Goal: Obtain resource: Download file/media

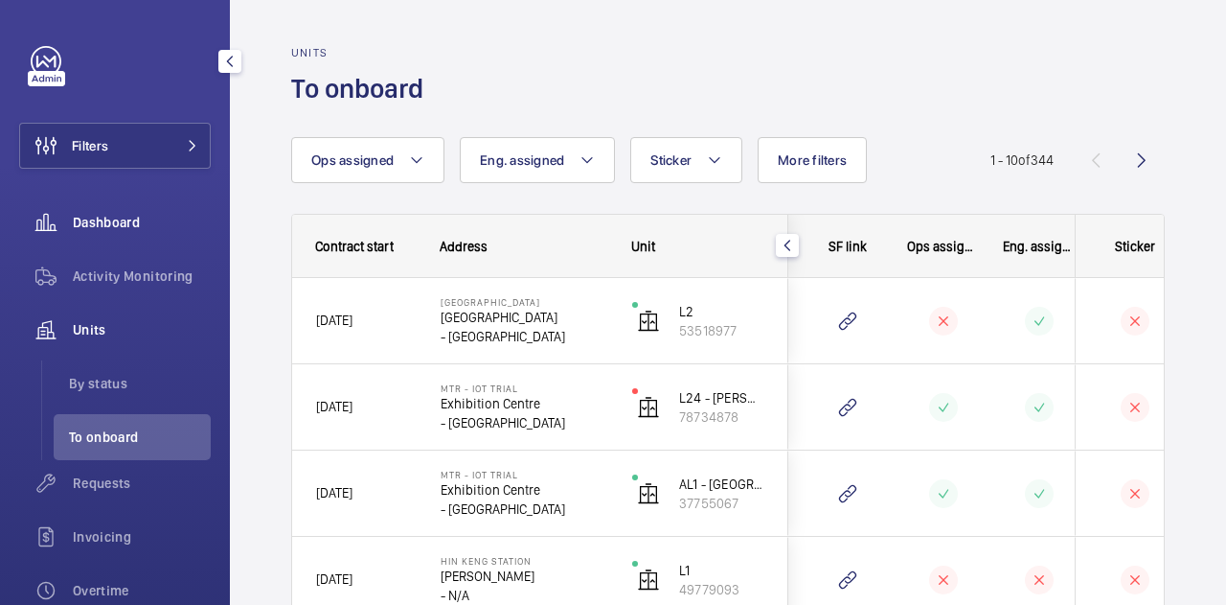
click at [106, 227] on span "Dashboard" at bounding box center [142, 222] width 138 height 19
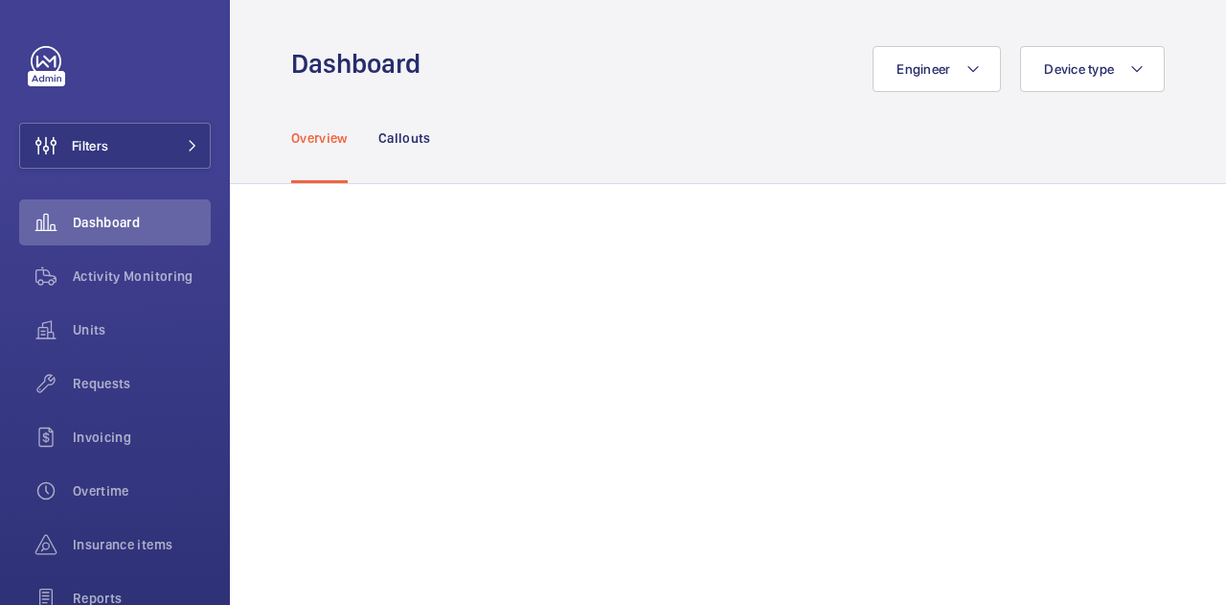
scroll to position [96, 0]
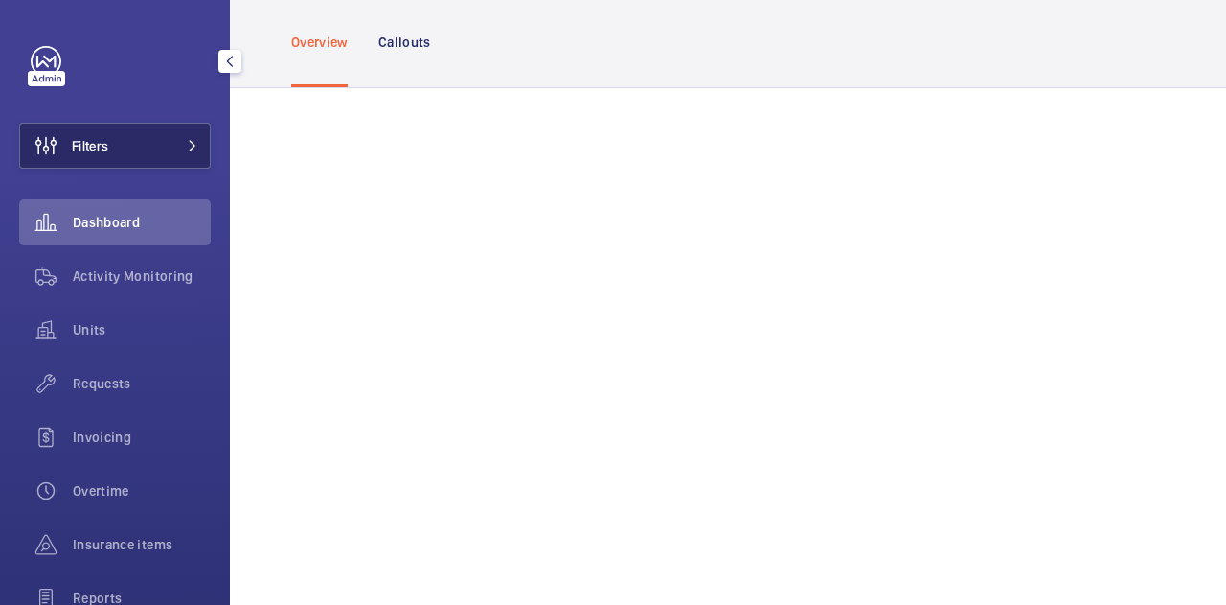
click at [115, 137] on button "Filters" at bounding box center [115, 146] width 192 height 46
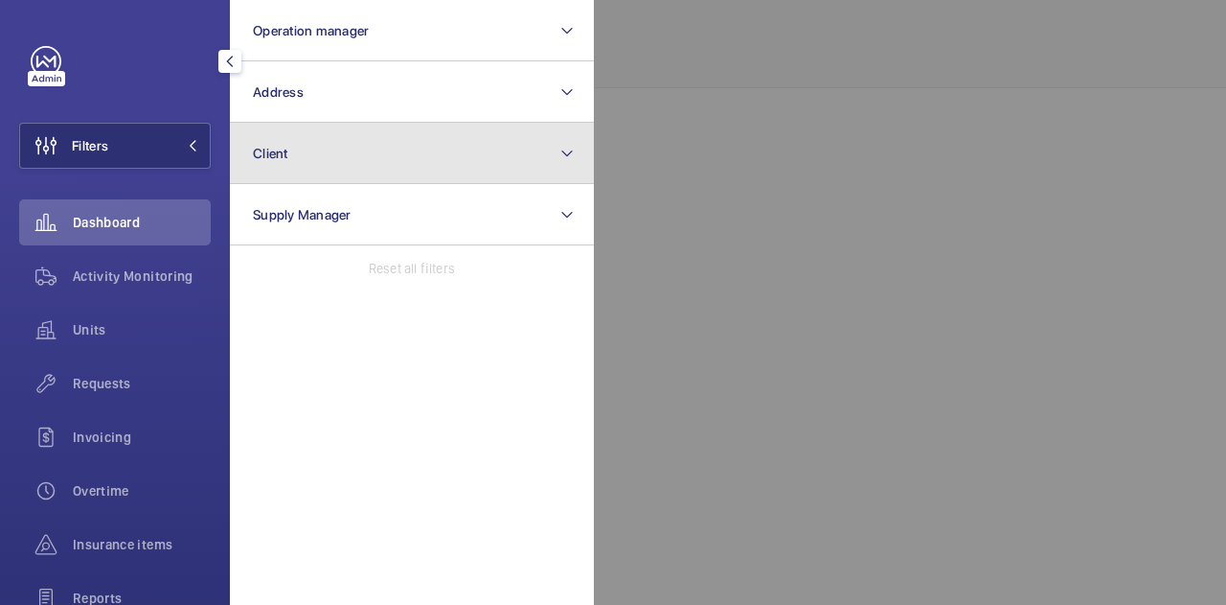
click at [307, 134] on button "Client" at bounding box center [412, 153] width 364 height 61
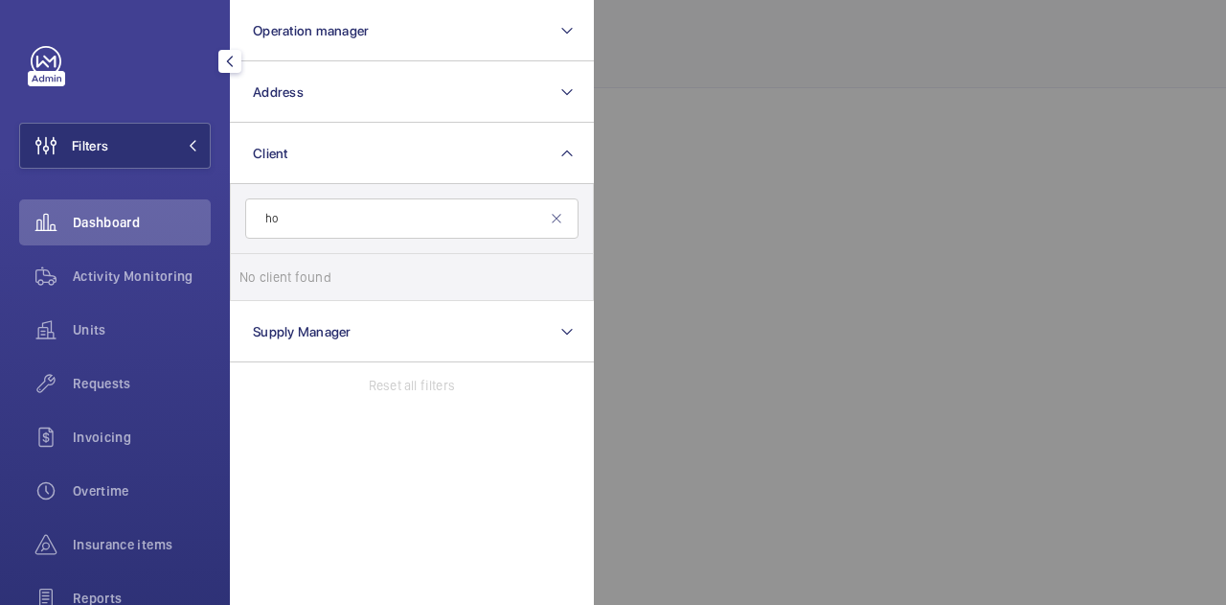
type input "h"
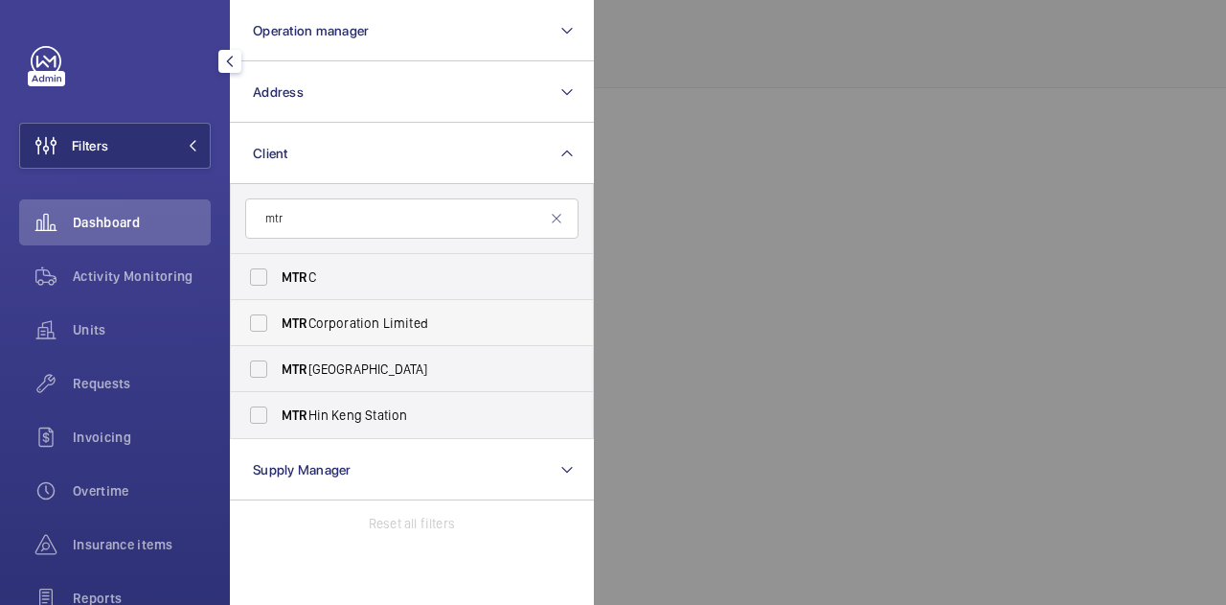
type input "mtr"
click at [378, 311] on label "MTR Corporation Limited" at bounding box center [397, 323] width 333 height 46
click at [278, 311] on input "MTR Corporation Limited" at bounding box center [259, 323] width 38 height 38
checkbox input "true"
click at [280, 275] on label "MTR C" at bounding box center [397, 277] width 333 height 46
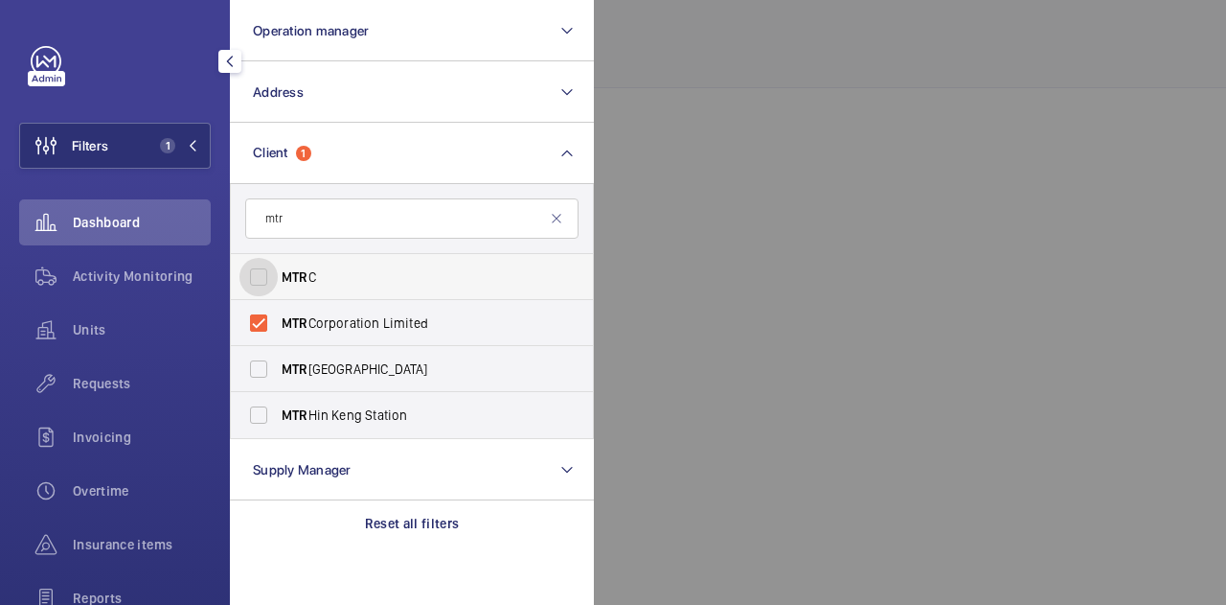
click at [278, 275] on input "MTR C" at bounding box center [259, 277] width 38 height 38
checkbox input "true"
click at [766, 166] on div at bounding box center [1207, 302] width 1226 height 605
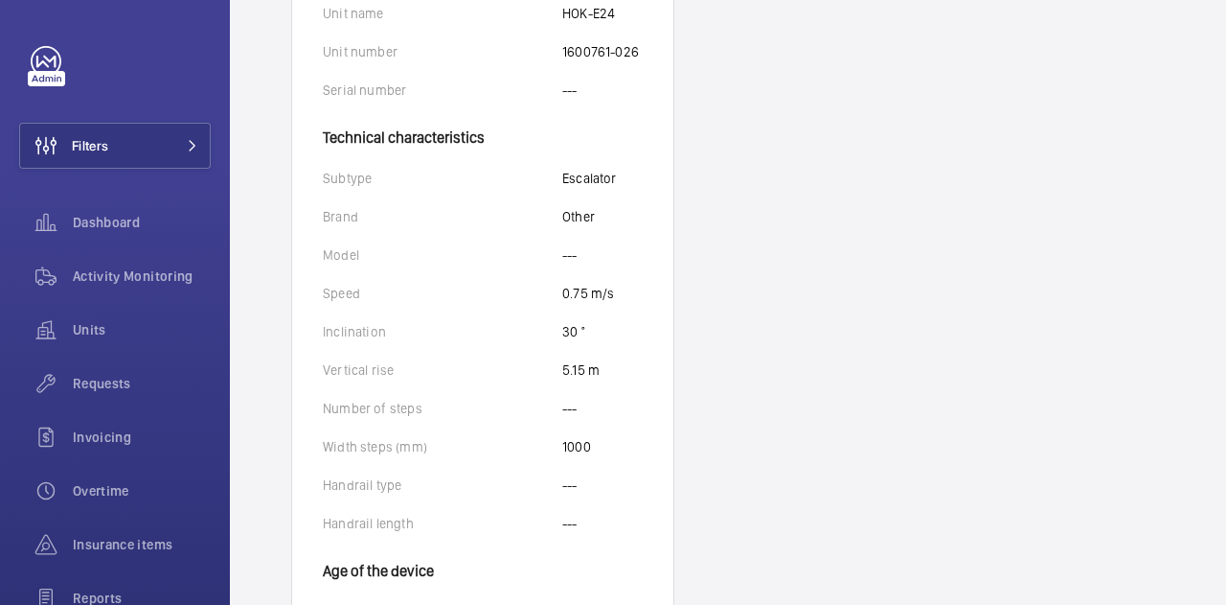
scroll to position [555, 0]
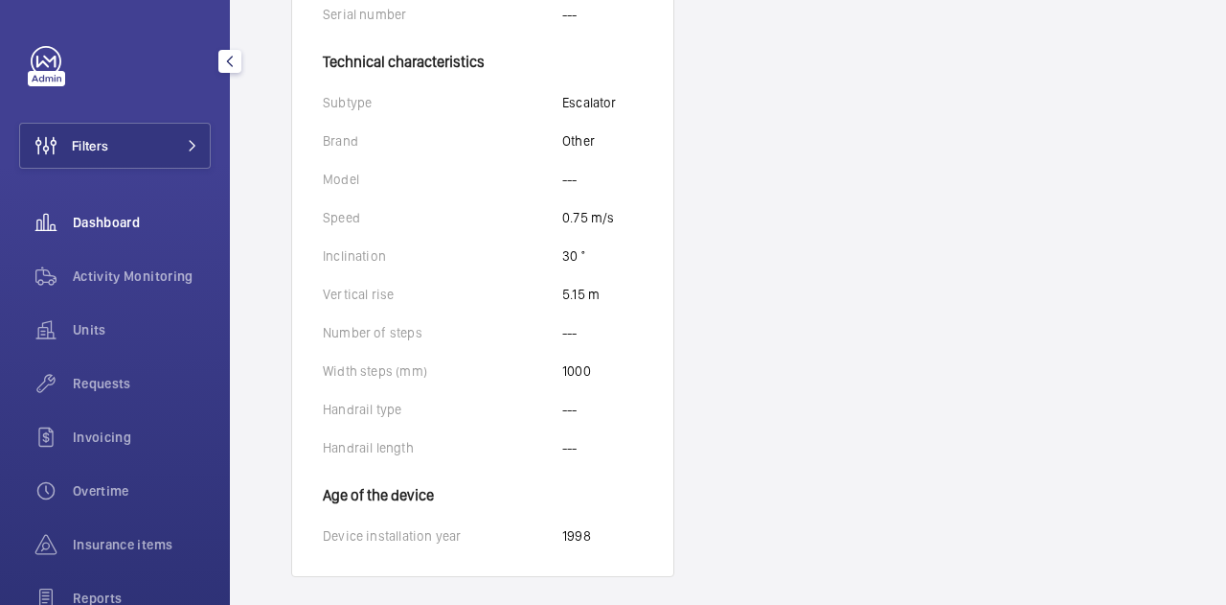
click at [93, 230] on span "Dashboard" at bounding box center [142, 222] width 138 height 19
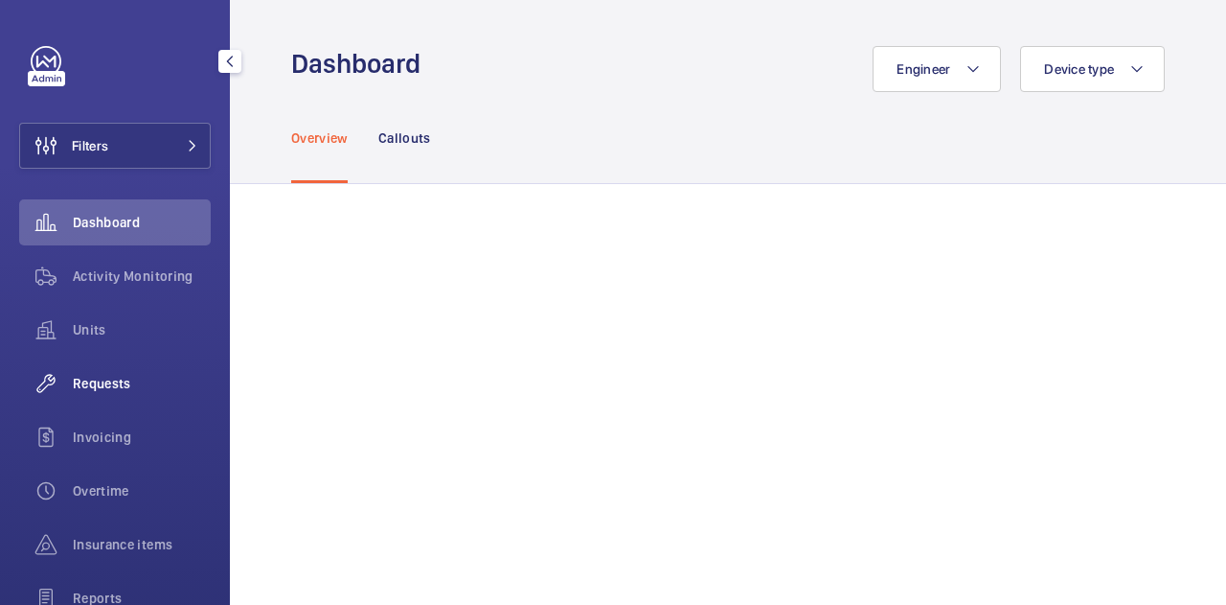
click at [77, 382] on span "Requests" at bounding box center [142, 383] width 138 height 19
click at [79, 320] on span "Units" at bounding box center [142, 329] width 138 height 19
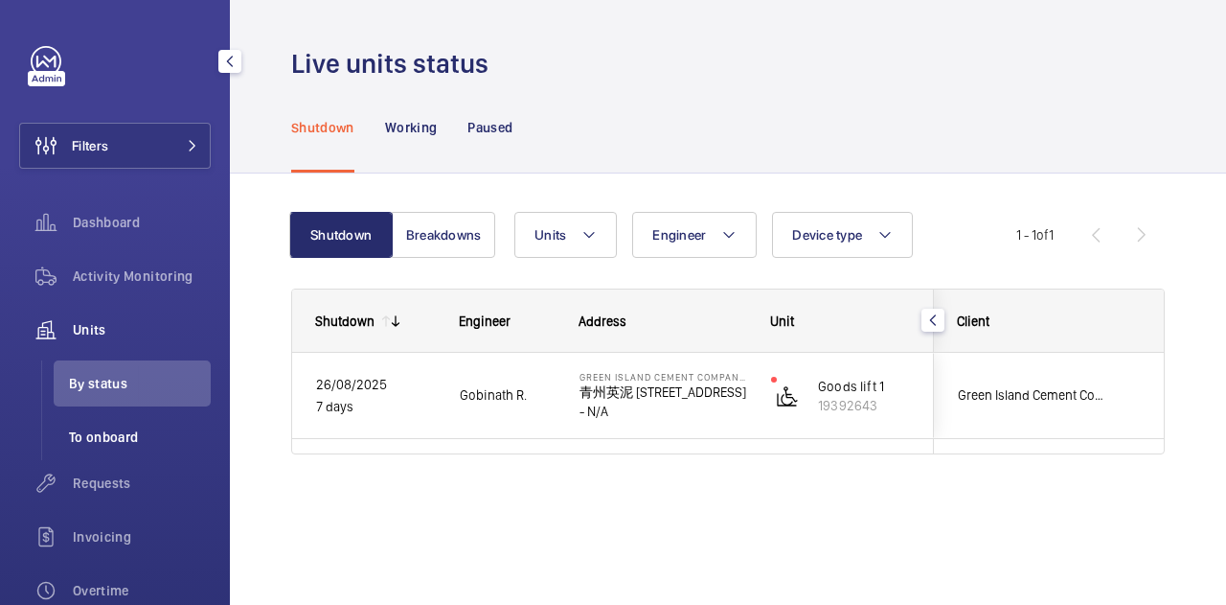
click at [90, 434] on span "To onboard" at bounding box center [140, 436] width 142 height 19
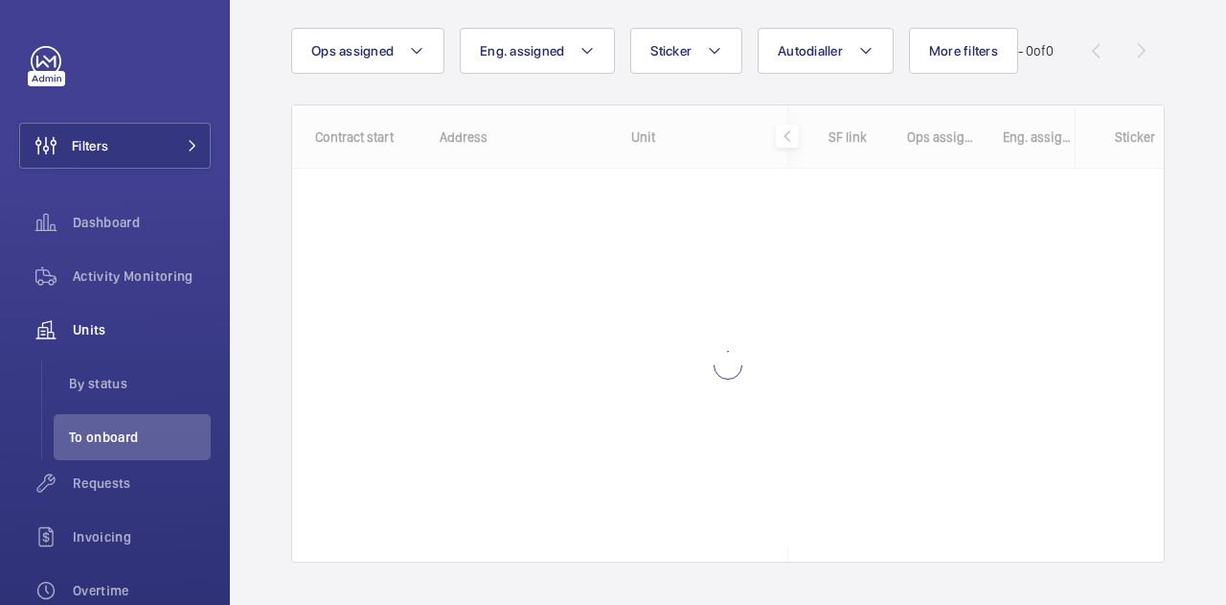
scroll to position [113, 0]
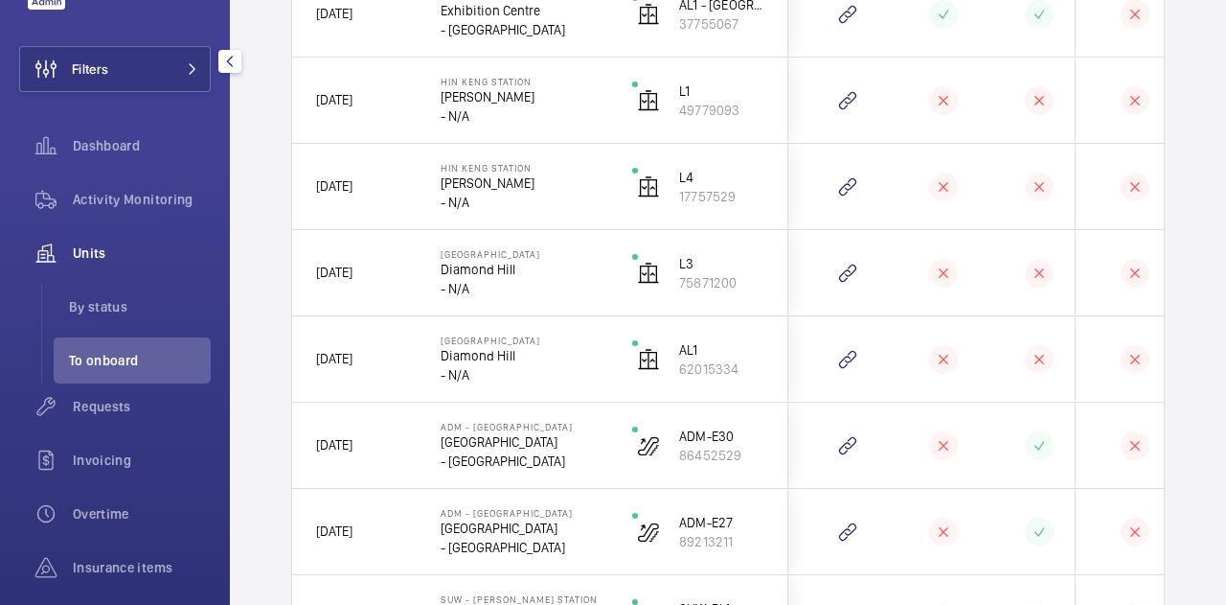
scroll to position [192, 0]
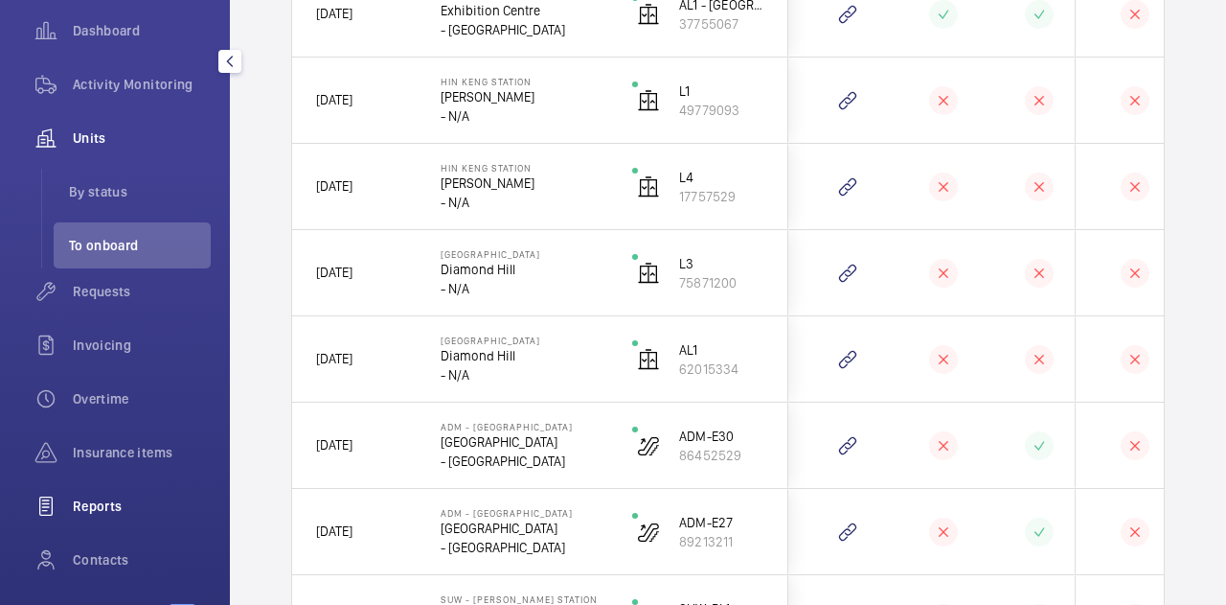
click at [126, 499] on span "Reports" at bounding box center [142, 505] width 138 height 19
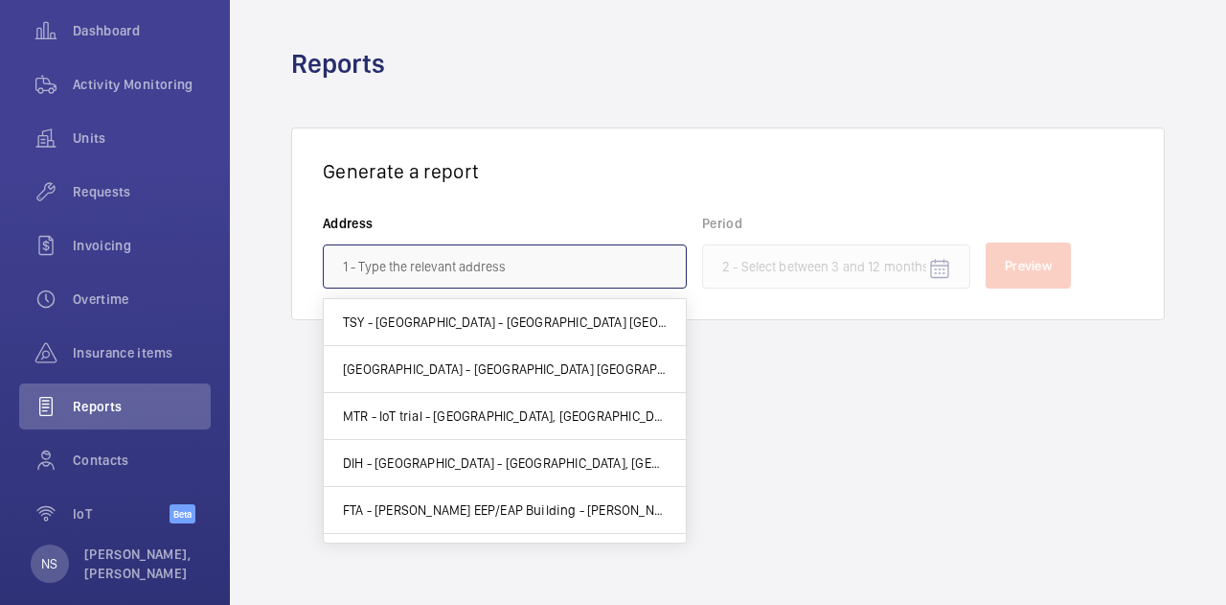
click at [420, 253] on input "text" at bounding box center [505, 266] width 364 height 44
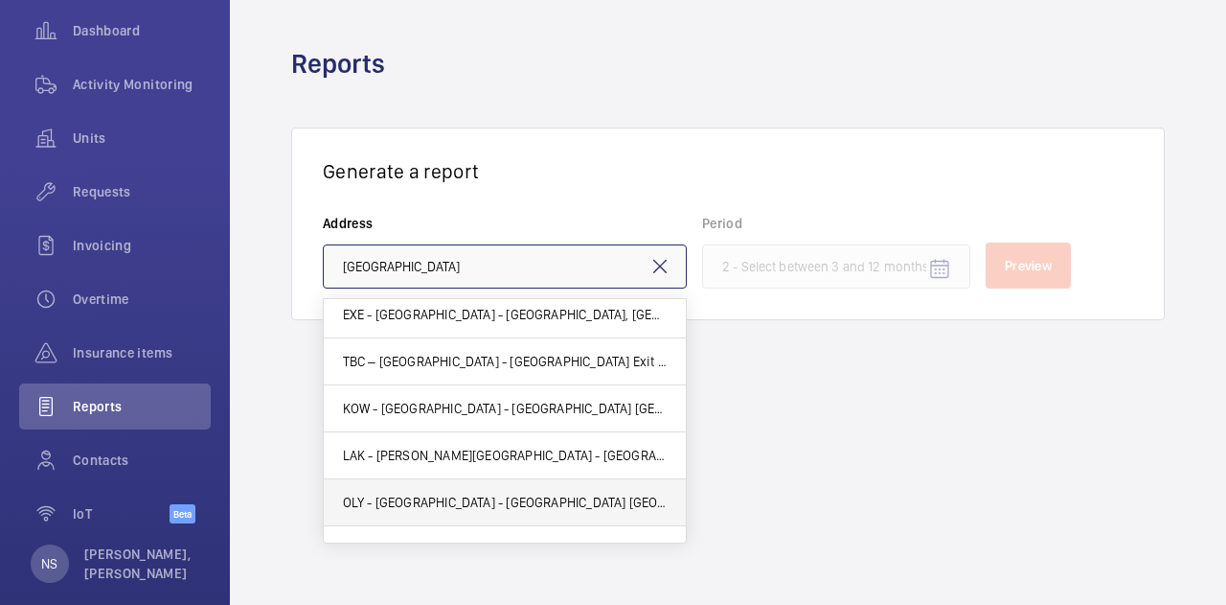
scroll to position [479, 0]
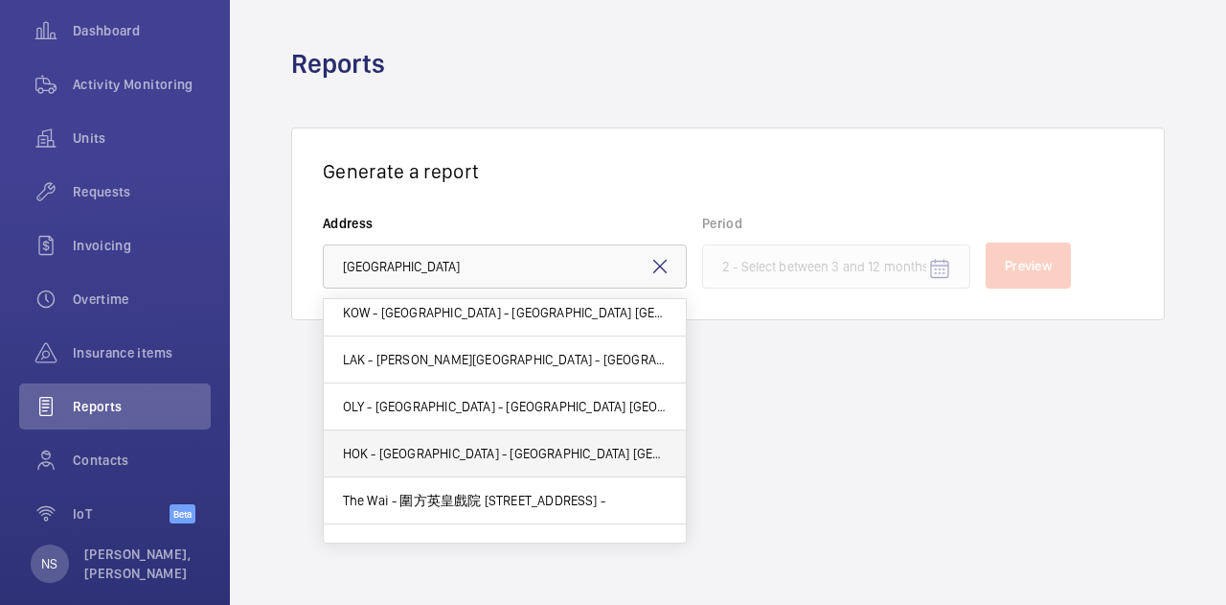
click at [565, 446] on span "HOK - [GEOGRAPHIC_DATA] - [GEOGRAPHIC_DATA] [GEOGRAPHIC_DATA], [GEOGRAPHIC_DATA…" at bounding box center [505, 453] width 324 height 19
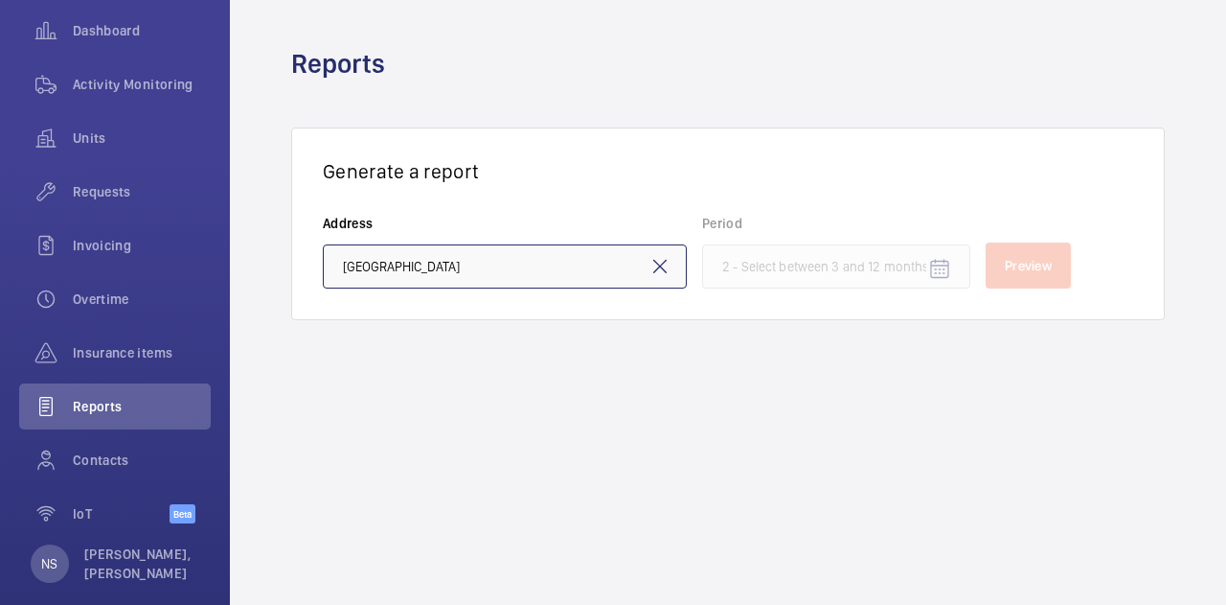
type input "HOK - [GEOGRAPHIC_DATA] - [GEOGRAPHIC_DATA] [GEOGRAPHIC_DATA], [GEOGRAPHIC_DATA…"
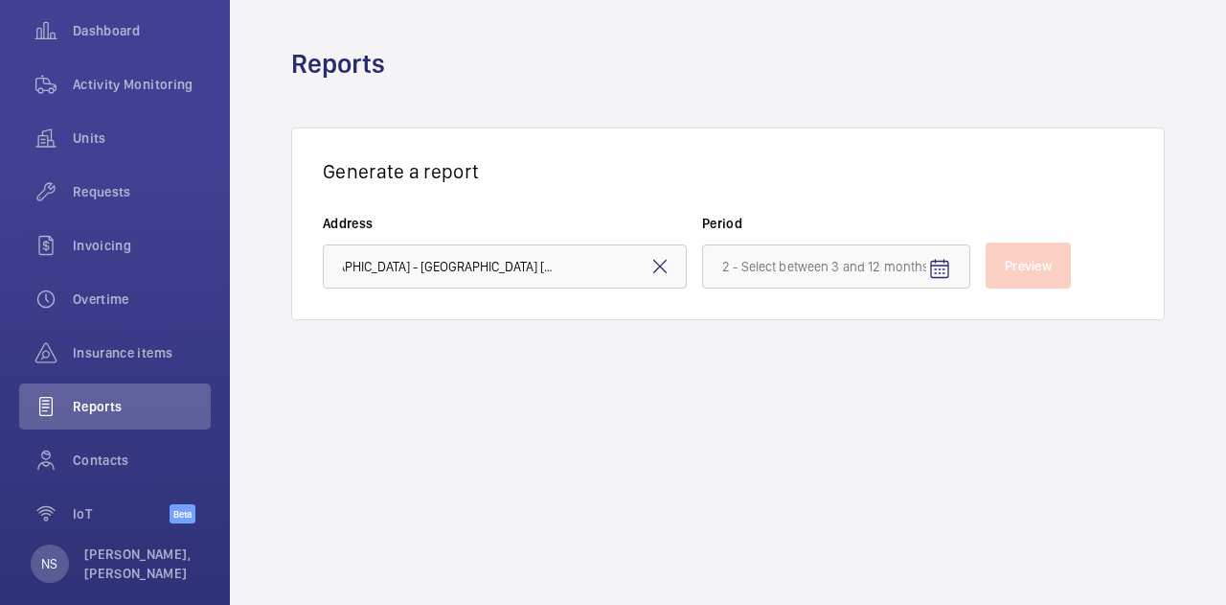
scroll to position [0, 0]
click at [894, 249] on input at bounding box center [836, 266] width 268 height 44
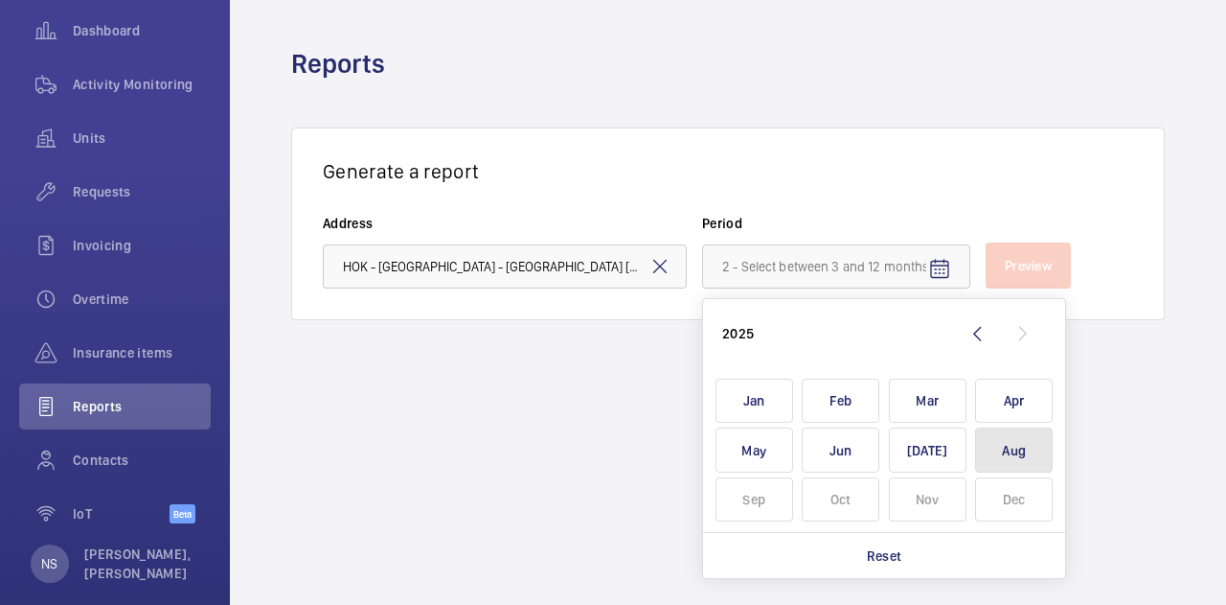
click at [997, 445] on span "Aug" at bounding box center [1014, 449] width 78 height 45
click at [918, 424] on tbody "Jan Feb Mar Apr May Jun [DATE] Aug Sep Oct Nov Dec Comparison range Comparison …" at bounding box center [884, 450] width 347 height 149
click at [938, 452] on span "[DATE]" at bounding box center [928, 449] width 78 height 45
click at [924, 442] on span "[DATE]" at bounding box center [928, 449] width 78 height 45
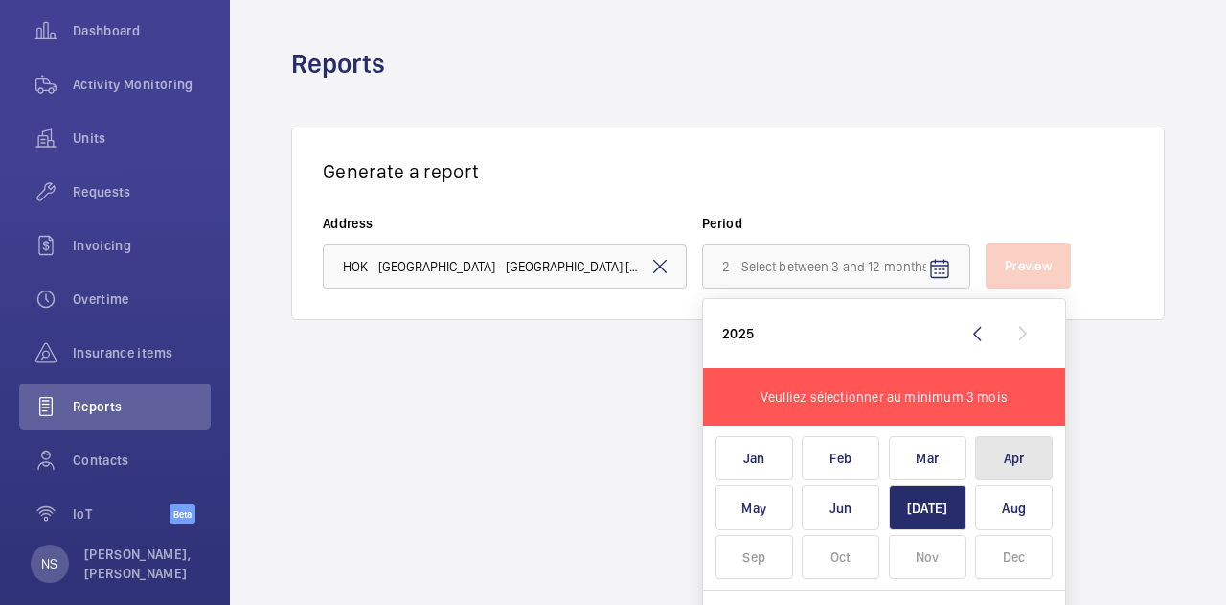
click at [1031, 457] on span "Apr" at bounding box center [1014, 458] width 78 height 45
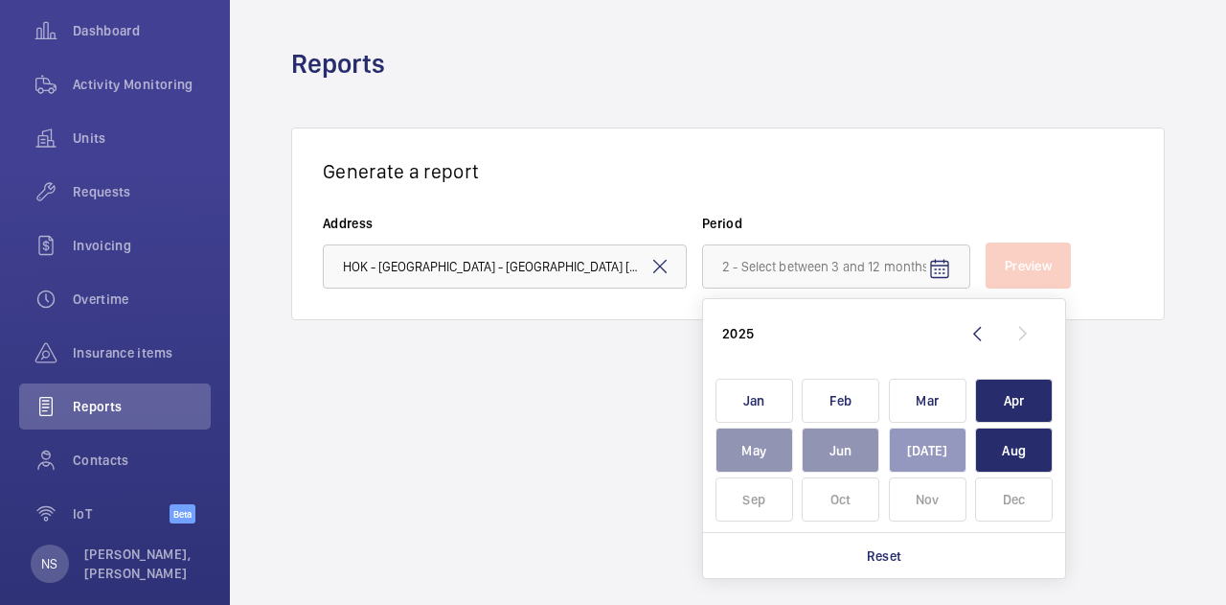
click at [950, 451] on tr "May Jun [DATE] Aug" at bounding box center [884, 450] width 347 height 50
click at [1018, 452] on span "Aug" at bounding box center [1014, 449] width 78 height 45
type input "[DATE] - [DATE]"
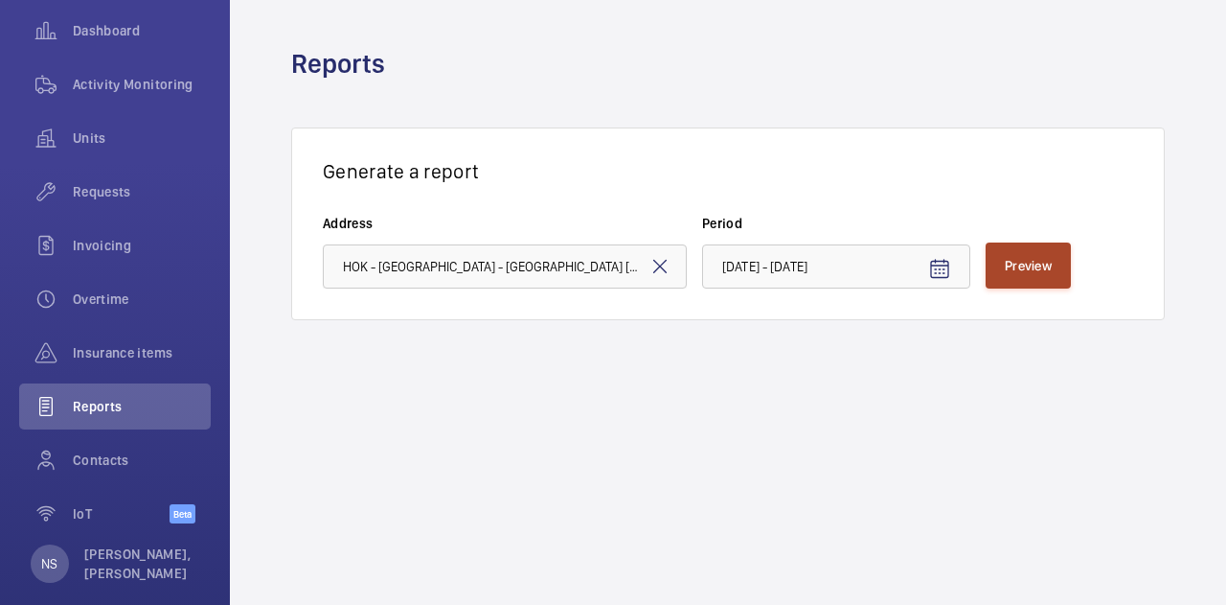
drag, startPoint x: 1009, startPoint y: 242, endPoint x: 1009, endPoint y: 256, distance: 13.4
click at [1009, 256] on button "Preview" at bounding box center [1028, 265] width 85 height 46
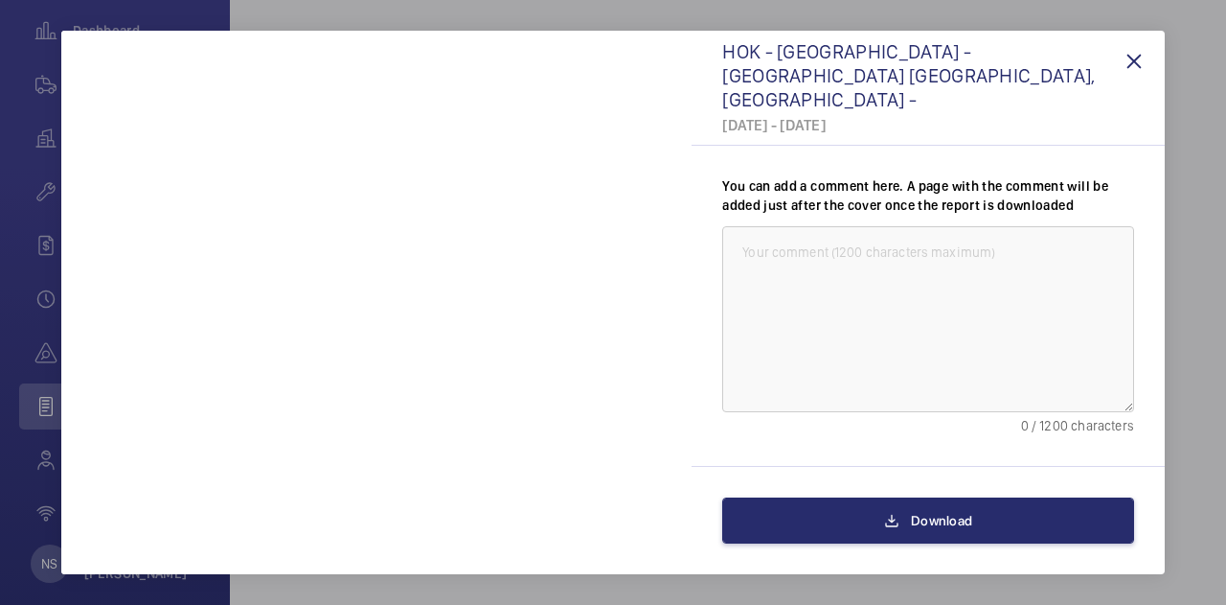
drag, startPoint x: 904, startPoint y: 266, endPoint x: 875, endPoint y: 249, distance: 33.5
click at [895, 259] on textarea at bounding box center [928, 319] width 412 height 187
click at [875, 252] on textarea at bounding box center [928, 319] width 412 height 187
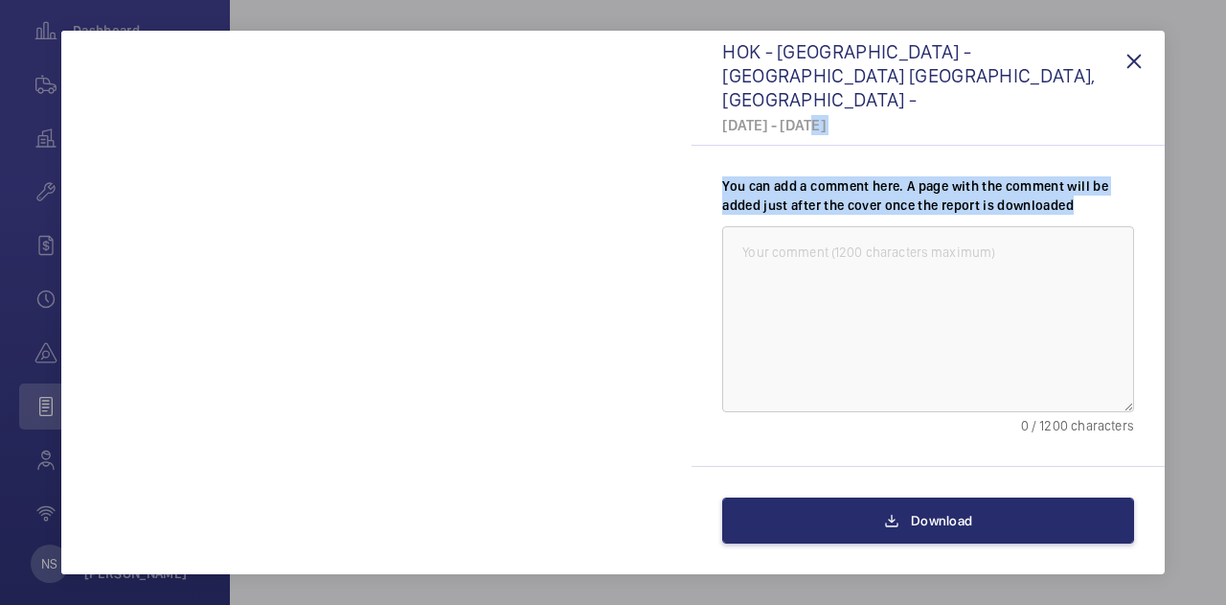
drag, startPoint x: 802, startPoint y: 106, endPoint x: 829, endPoint y: 242, distance: 138.7
click at [829, 242] on div "HOK - [GEOGRAPHIC_DATA] - [GEOGRAPHIC_DATA] [GEOGRAPHIC_DATA], [GEOGRAPHIC_DATA…" at bounding box center [928, 303] width 473 height 544
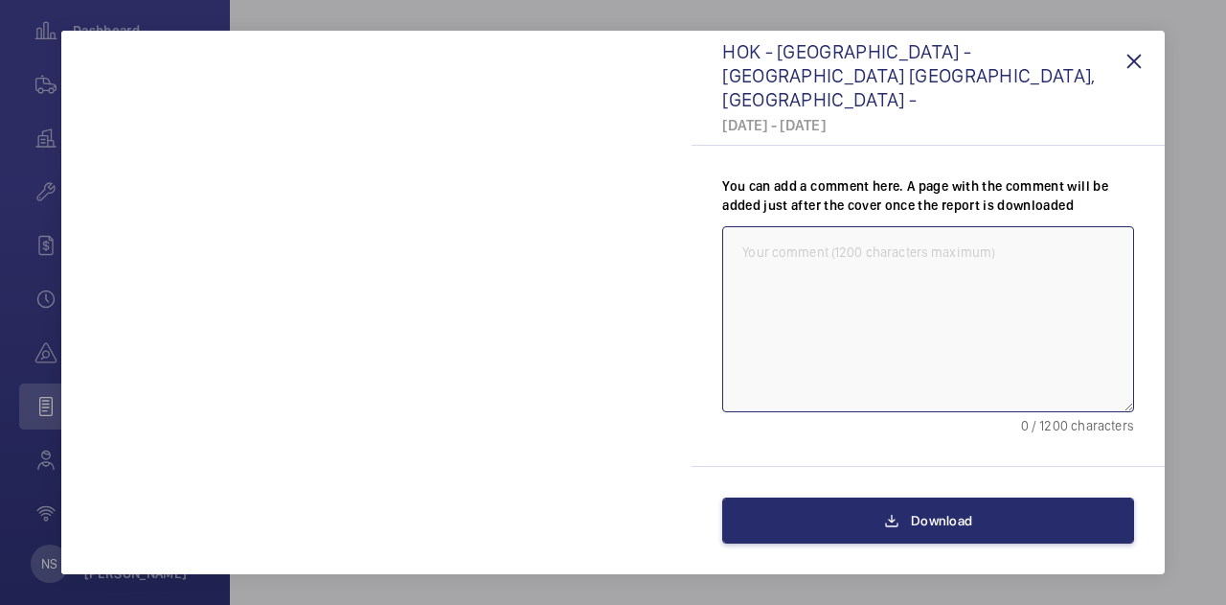
drag, startPoint x: 829, startPoint y: 242, endPoint x: 950, endPoint y: 404, distance: 202.5
click at [857, 269] on textarea at bounding box center [928, 319] width 412 height 187
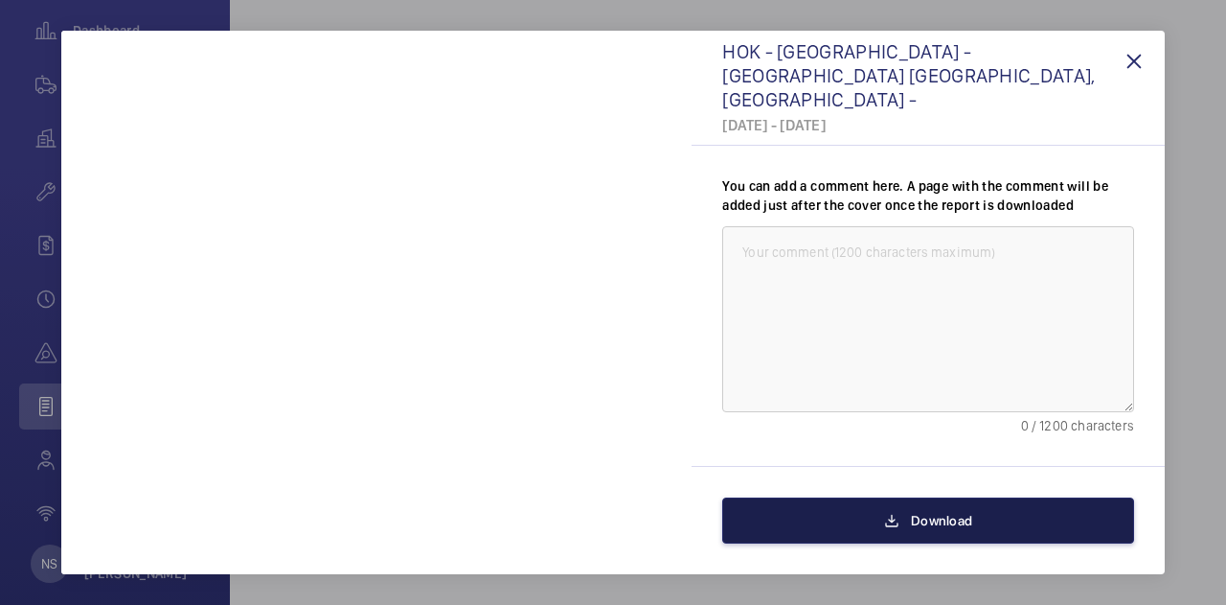
click at [933, 519] on span "Download" at bounding box center [941, 520] width 61 height 15
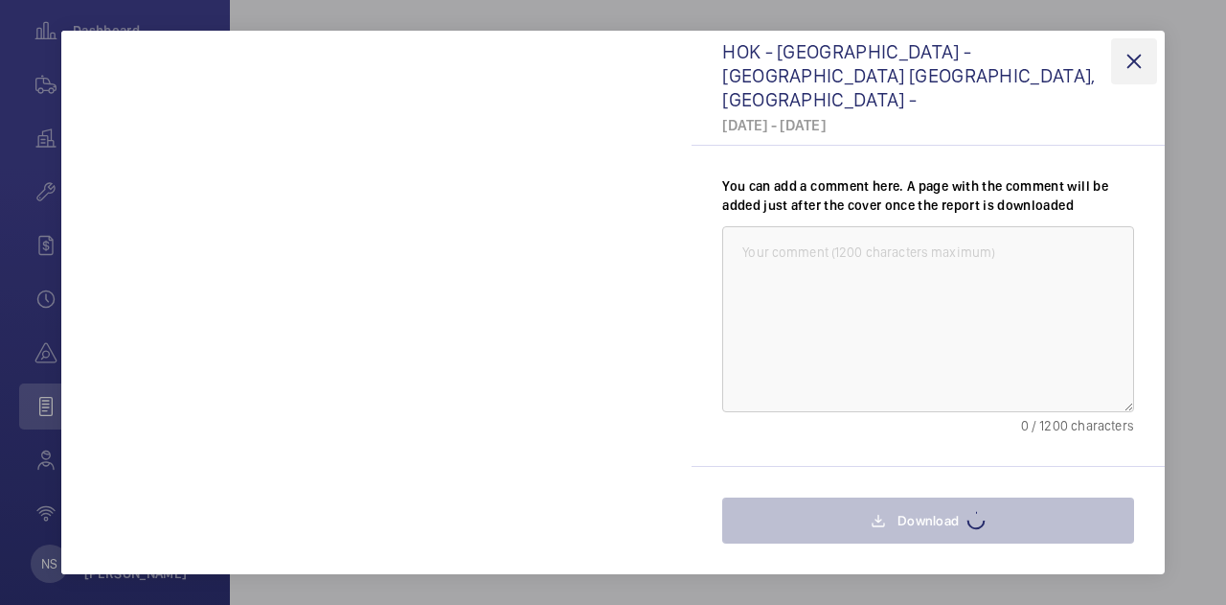
click at [1127, 49] on wm-front-icon-button at bounding box center [1134, 61] width 46 height 46
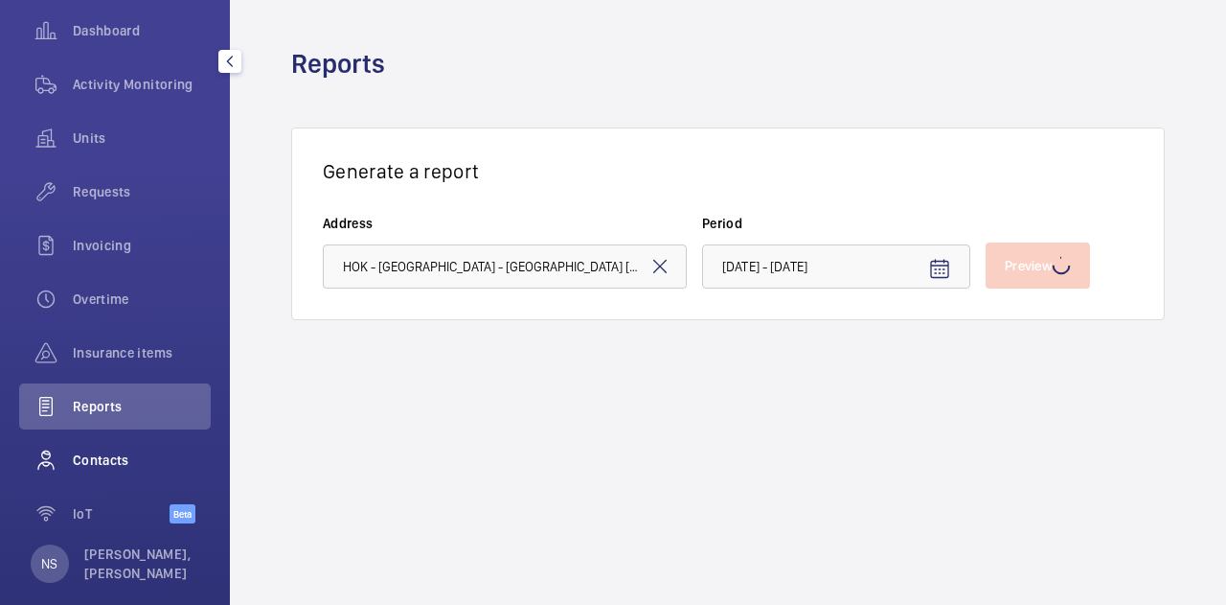
click at [99, 469] on div "Contacts" at bounding box center [115, 460] width 192 height 46
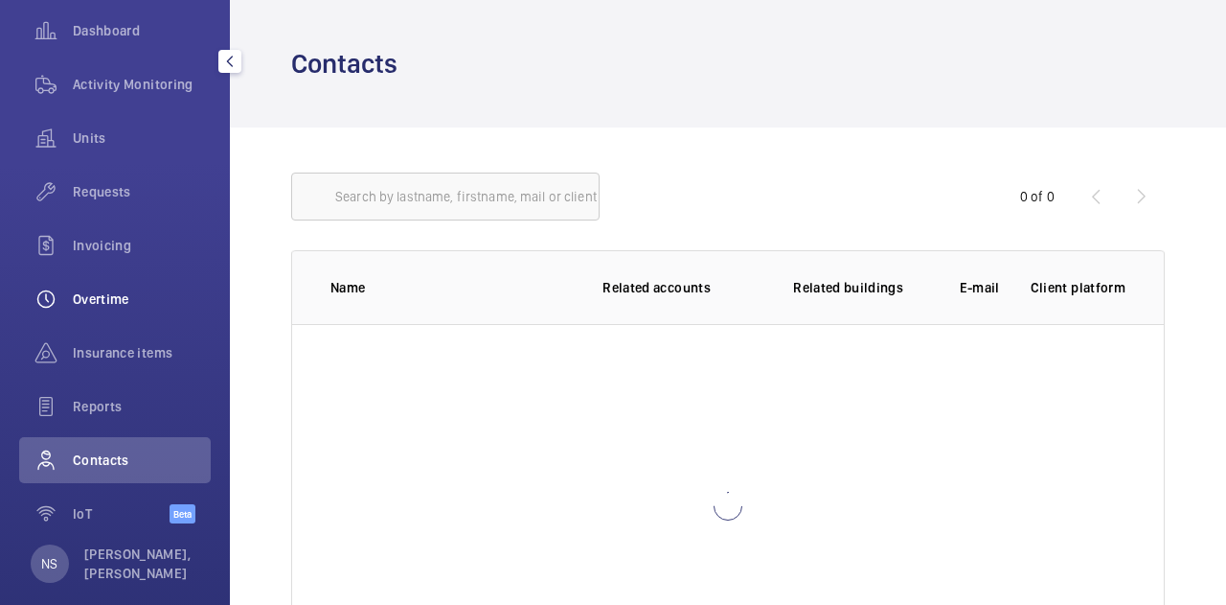
click at [111, 297] on span "Overtime" at bounding box center [142, 298] width 138 height 19
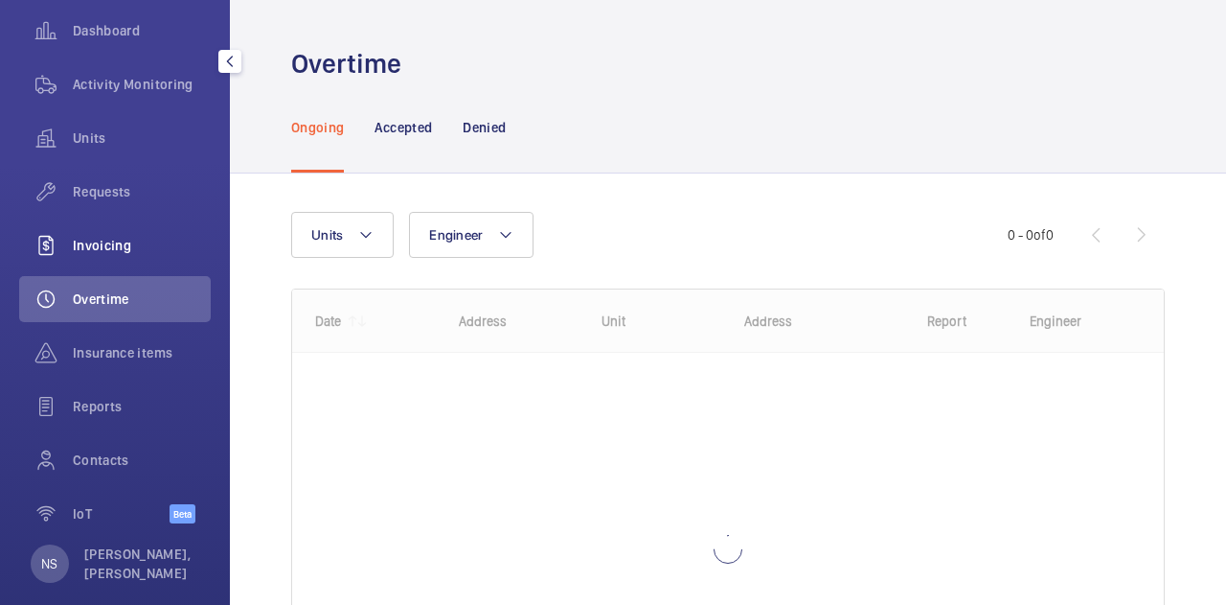
click at [111, 254] on span "Invoicing" at bounding box center [142, 245] width 138 height 19
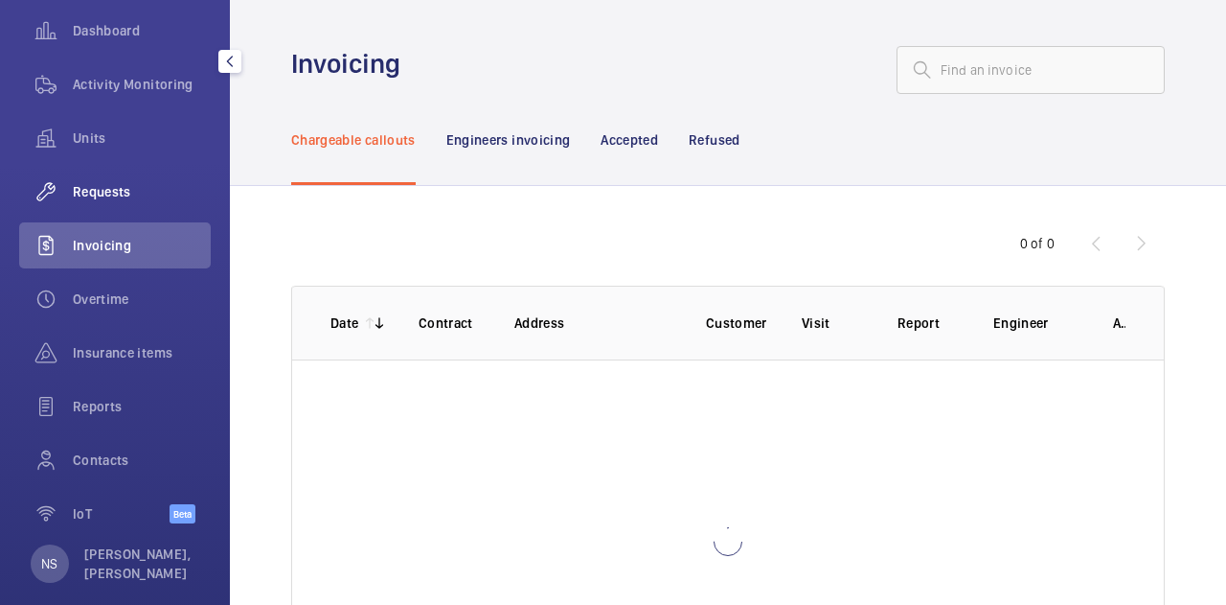
click at [89, 193] on span "Requests" at bounding box center [142, 191] width 138 height 19
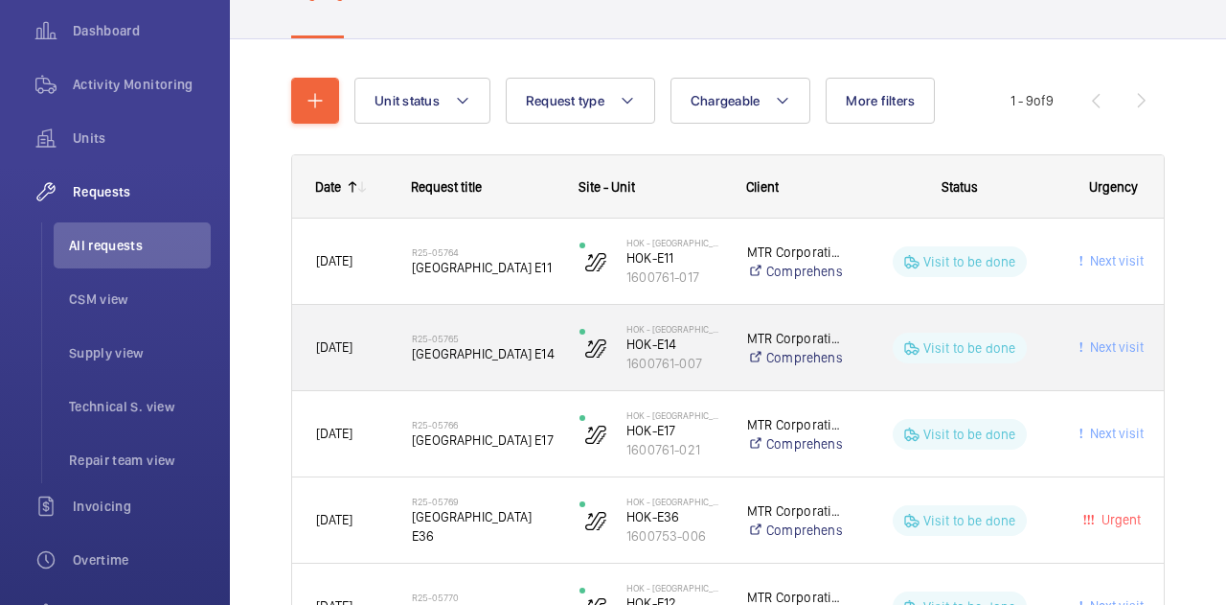
scroll to position [192, 0]
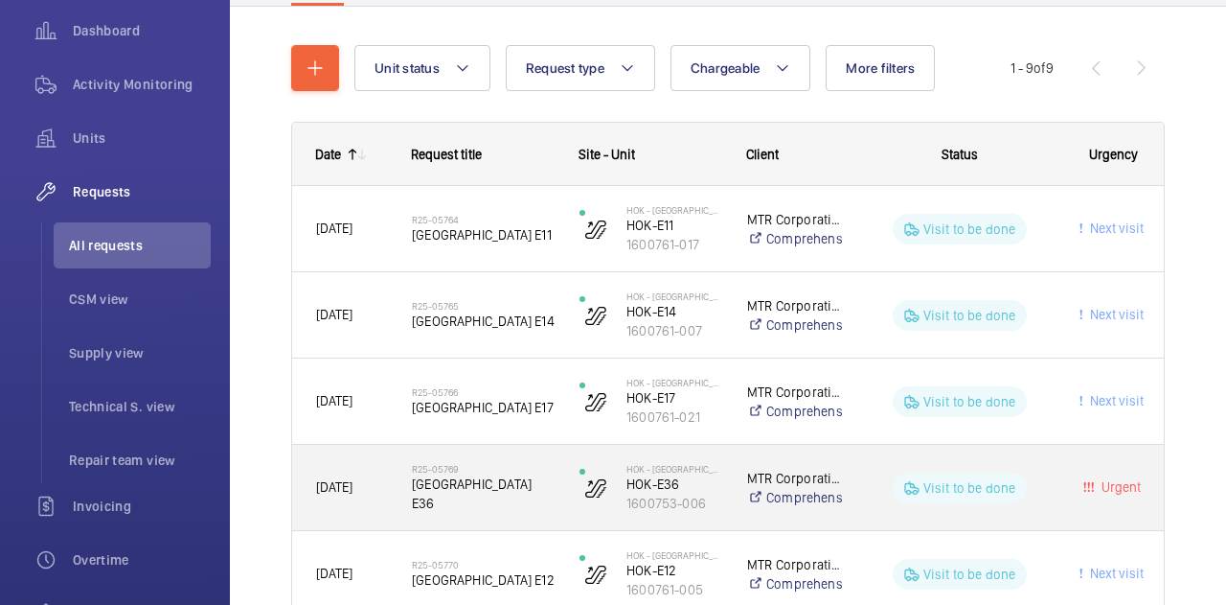
click at [1087, 492] on wm-front-bullet-cell "Urgent" at bounding box center [1114, 486] width 55 height 15
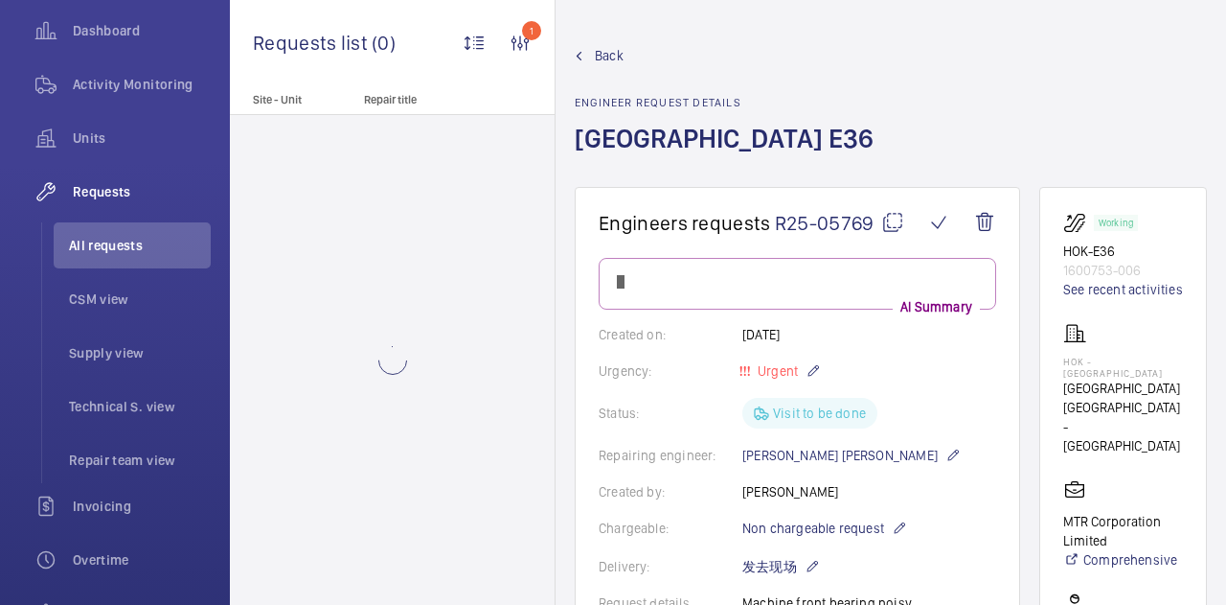
scroll to position [96, 0]
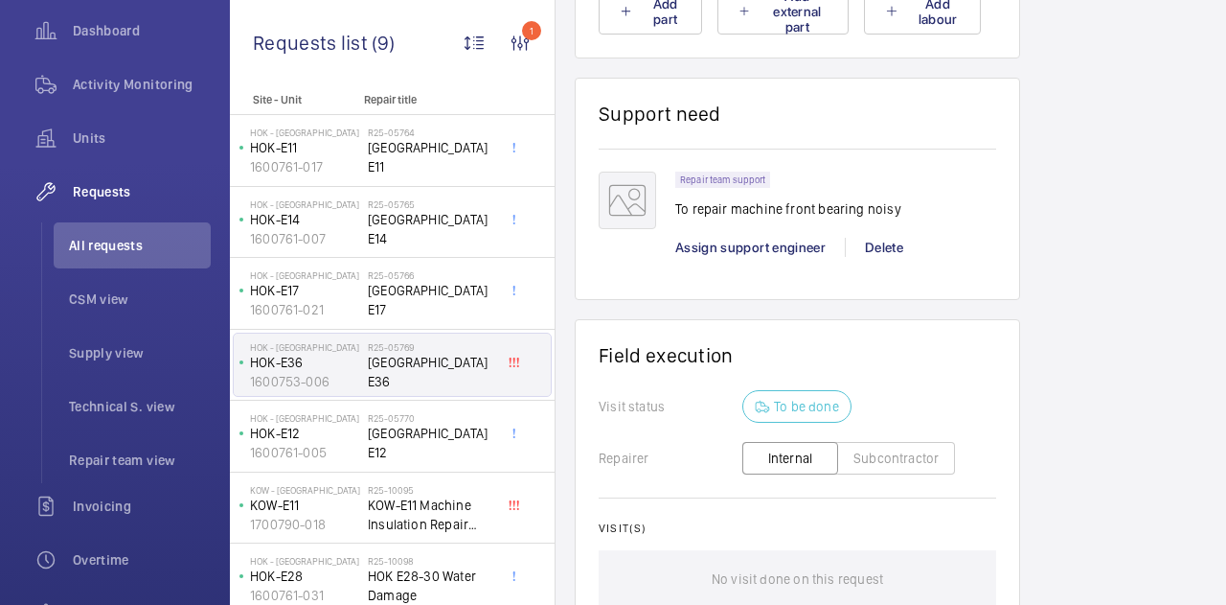
scroll to position [1303, 0]
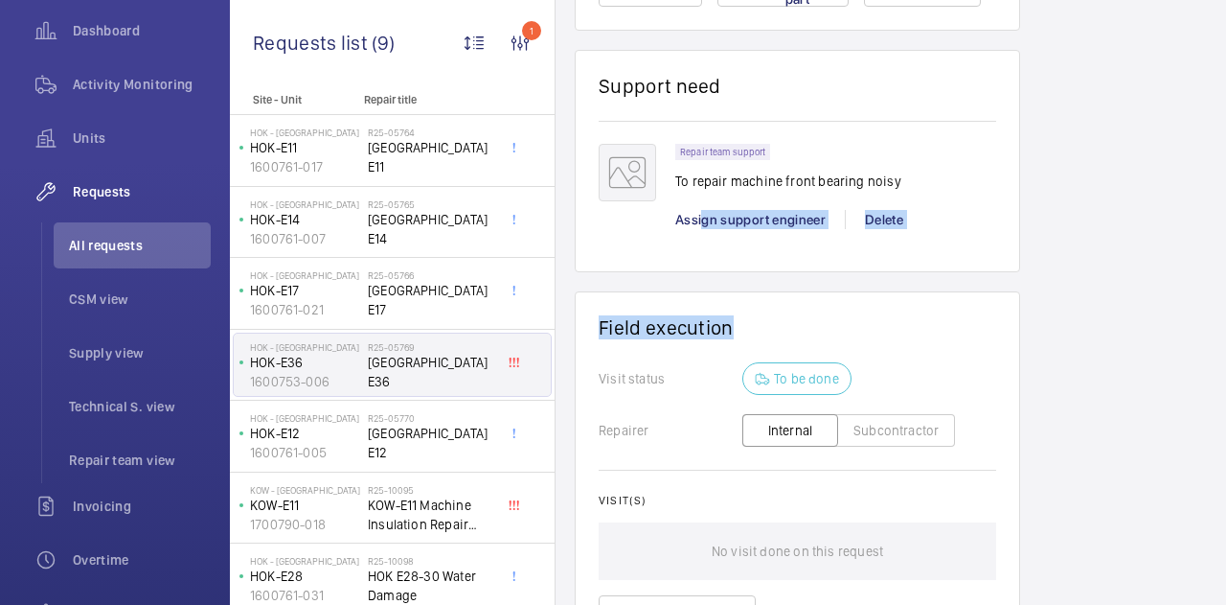
drag, startPoint x: 698, startPoint y: 273, endPoint x: 742, endPoint y: 302, distance: 52.6
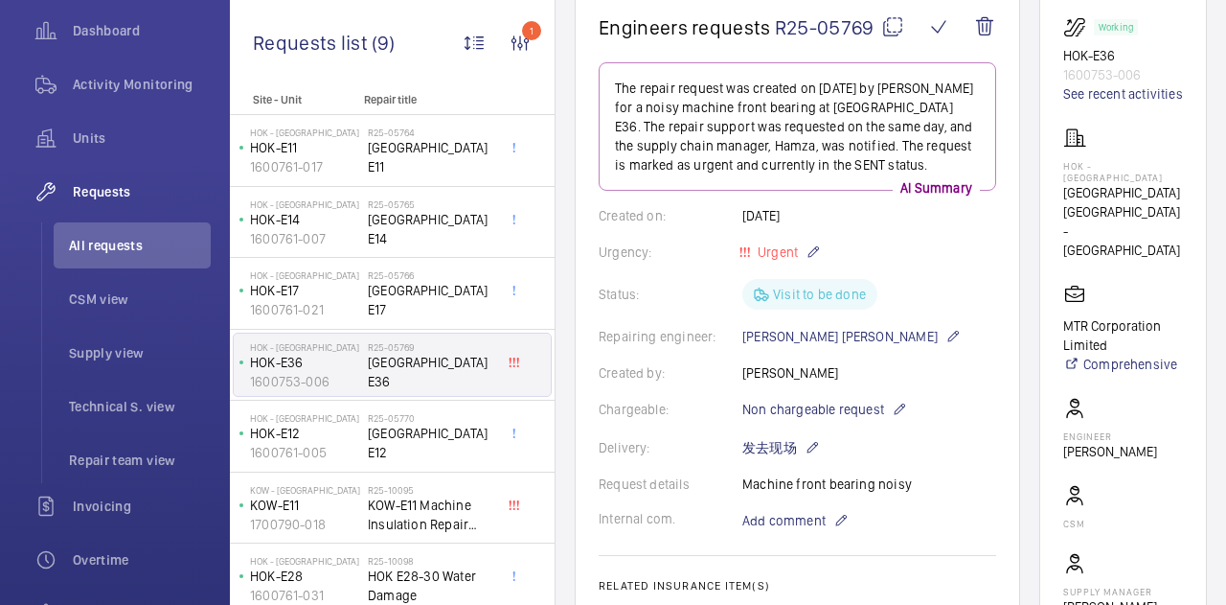
scroll to position [0, 0]
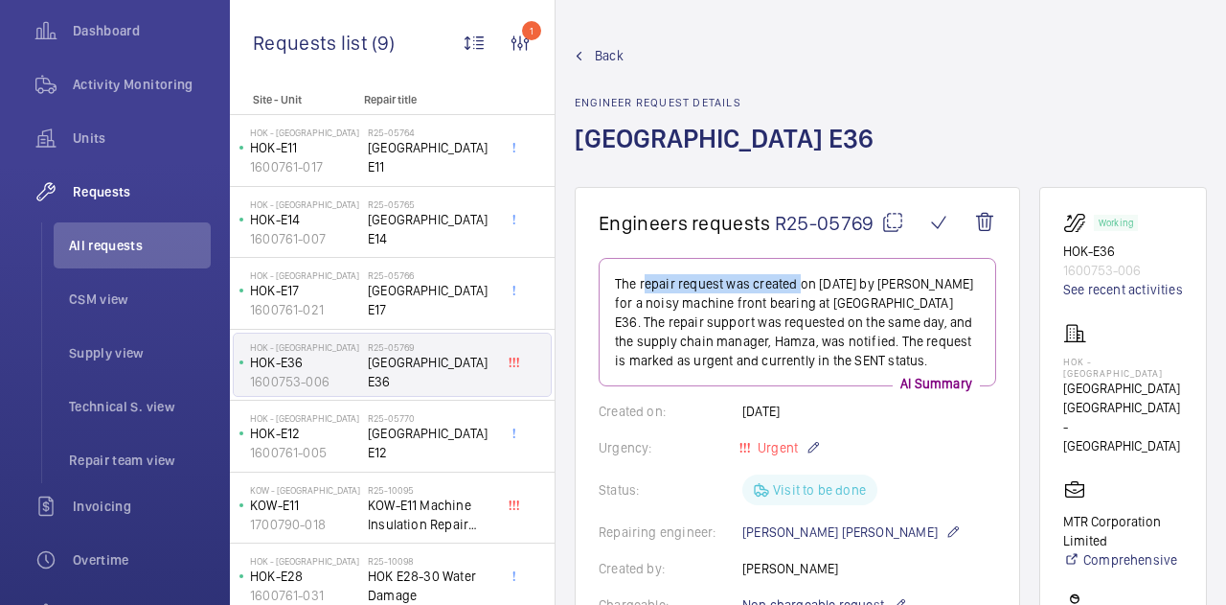
drag, startPoint x: 639, startPoint y: 273, endPoint x: 795, endPoint y: 290, distance: 157.1
click at [795, 290] on div "The repair request was created on [DATE] by [PERSON_NAME] for a noisy machine f…" at bounding box center [798, 322] width 398 height 128
click at [795, 290] on p "The repair request was created on [DATE] by [PERSON_NAME] for a noisy machine f…" at bounding box center [797, 322] width 365 height 96
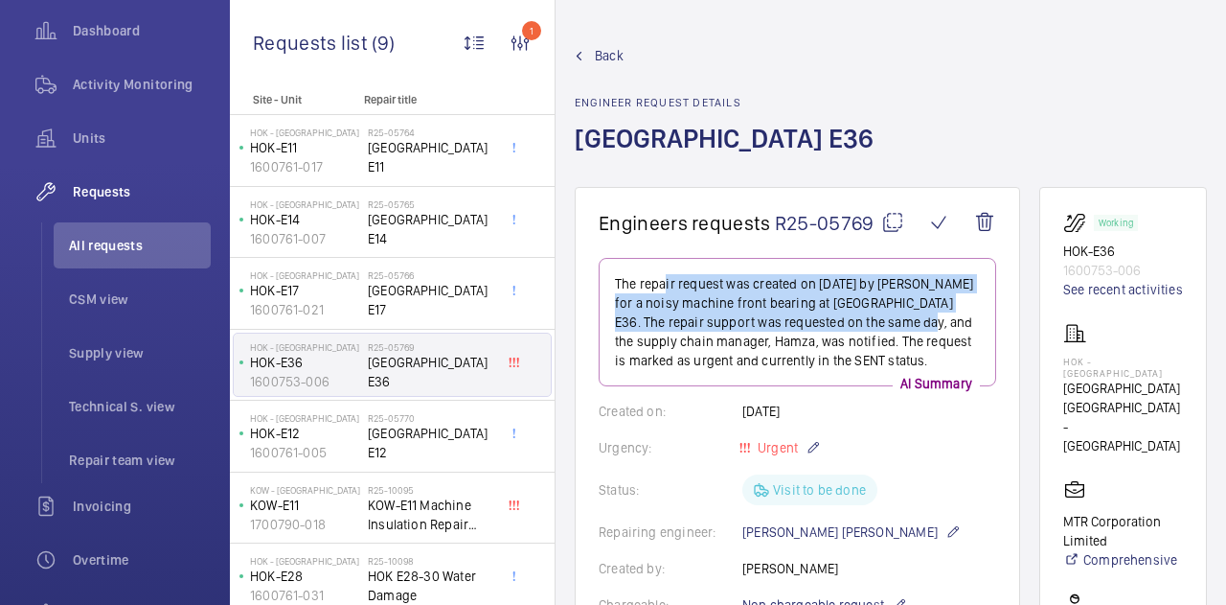
drag, startPoint x: 657, startPoint y: 290, endPoint x: 941, endPoint y: 321, distance: 285.3
click at [941, 321] on p "The repair request was created on [DATE] by [PERSON_NAME] for a noisy machine f…" at bounding box center [797, 322] width 365 height 96
drag, startPoint x: 923, startPoint y: 319, endPoint x: 766, endPoint y: 319, distance: 157.1
click at [922, 319] on p "The repair request was created on [DATE] by [PERSON_NAME] for a noisy machine f…" at bounding box center [797, 322] width 365 height 96
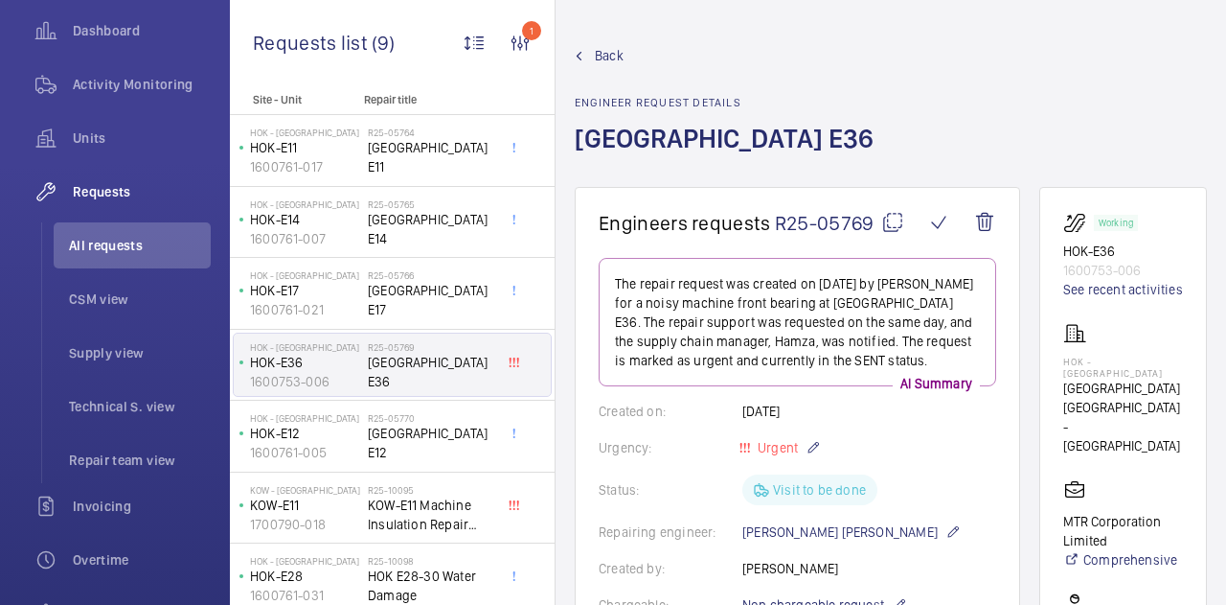
click at [843, 332] on p "The repair request was created on [DATE] by [PERSON_NAME] for a noisy machine f…" at bounding box center [797, 322] width 365 height 96
drag, startPoint x: 731, startPoint y: 332, endPoint x: 822, endPoint y: 345, distance: 91.9
click at [822, 345] on p "The repair request was created on [DATE] by [PERSON_NAME] for a noisy machine f…" at bounding box center [797, 322] width 365 height 96
drag, startPoint x: 713, startPoint y: 340, endPoint x: 883, endPoint y: 340, distance: 170.5
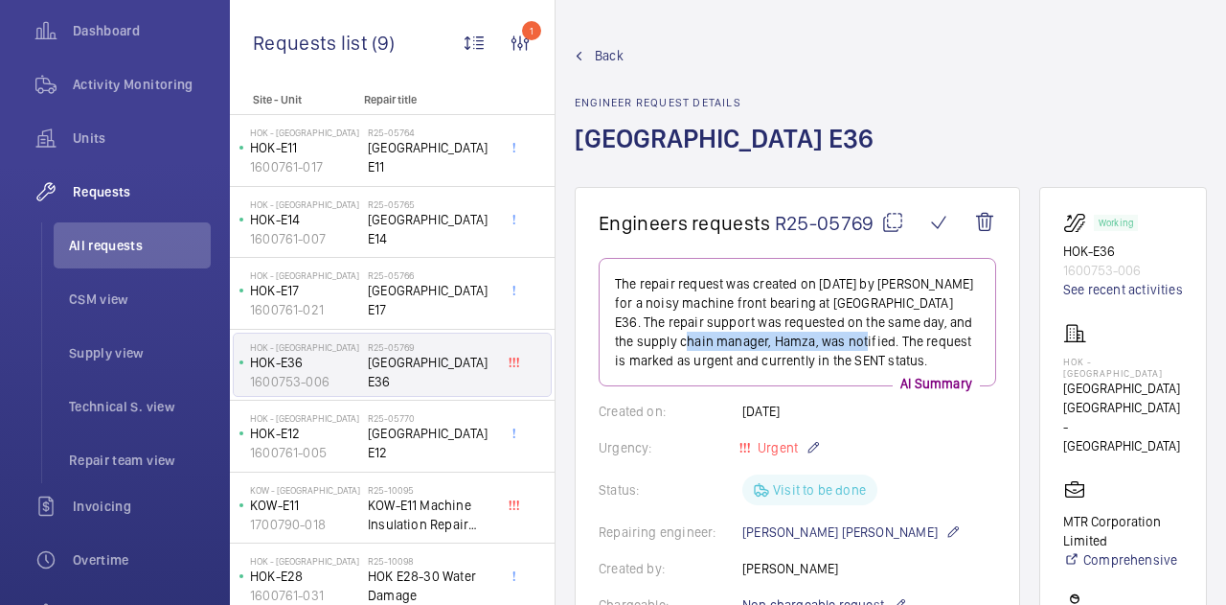
click at [883, 340] on p "The repair request was created on [DATE] by [PERSON_NAME] for a noisy machine f…" at bounding box center [797, 322] width 365 height 96
click at [960, 355] on p "The repair request was created on [DATE] by [PERSON_NAME] for a noisy machine f…" at bounding box center [797, 322] width 365 height 96
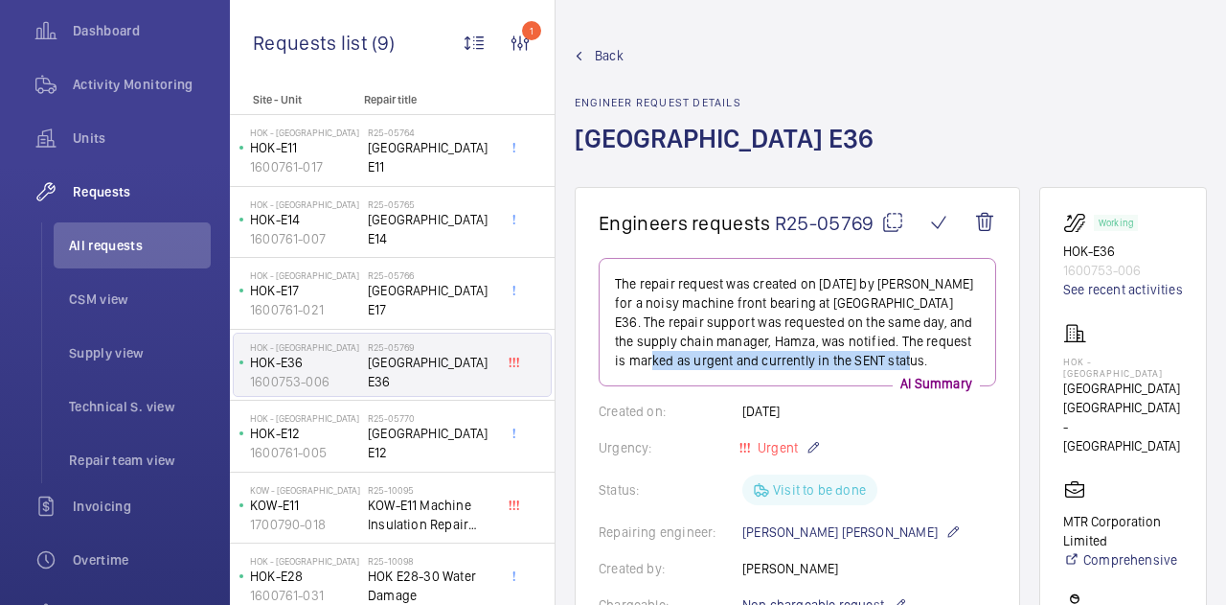
drag, startPoint x: 665, startPoint y: 355, endPoint x: 927, endPoint y: 357, distance: 261.6
click at [927, 357] on p "The repair request was created on [DATE] by [PERSON_NAME] for a noisy machine f…" at bounding box center [797, 322] width 365 height 96
drag, startPoint x: 925, startPoint y: 382, endPoint x: 812, endPoint y: 380, distance: 112.1
click at [862, 380] on div "The repair request was created on [DATE] by [PERSON_NAME] for a noisy machine f…" at bounding box center [798, 322] width 398 height 128
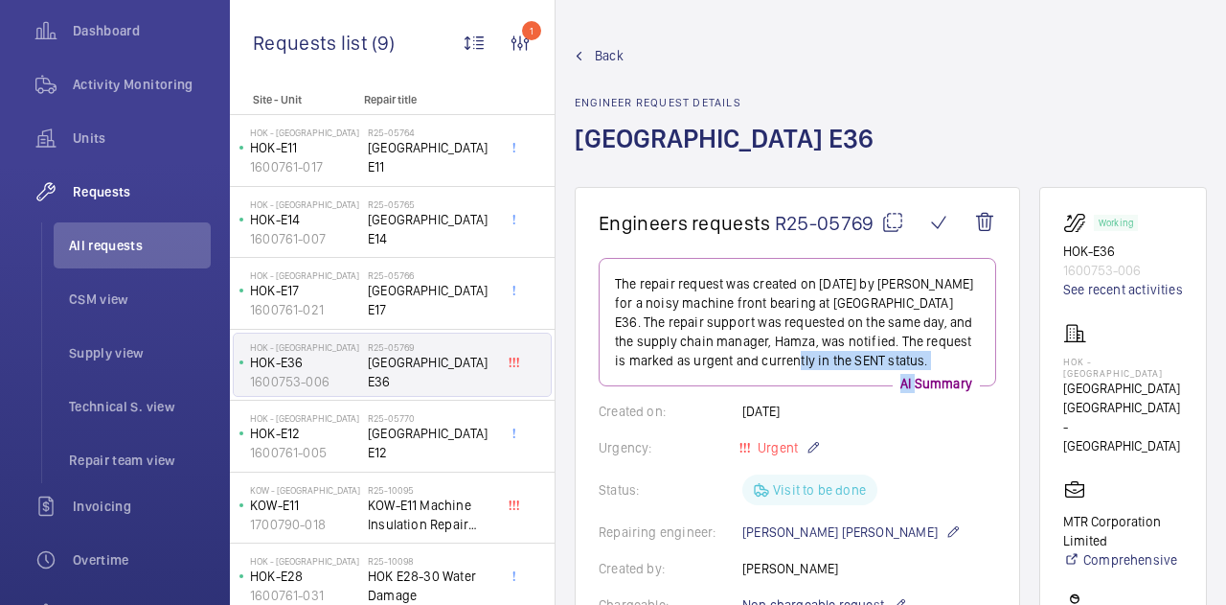
drag, startPoint x: 812, startPoint y: 380, endPoint x: 910, endPoint y: 379, distance: 97.7
click at [910, 379] on div "The repair request was created on [DATE] by [PERSON_NAME] for a noisy machine f…" at bounding box center [798, 322] width 398 height 128
click at [912, 379] on p "AI Summary" at bounding box center [936, 383] width 87 height 19
click at [764, 317] on p "The repair request was created on [DATE] by [PERSON_NAME] for a noisy machine f…" at bounding box center [797, 322] width 365 height 96
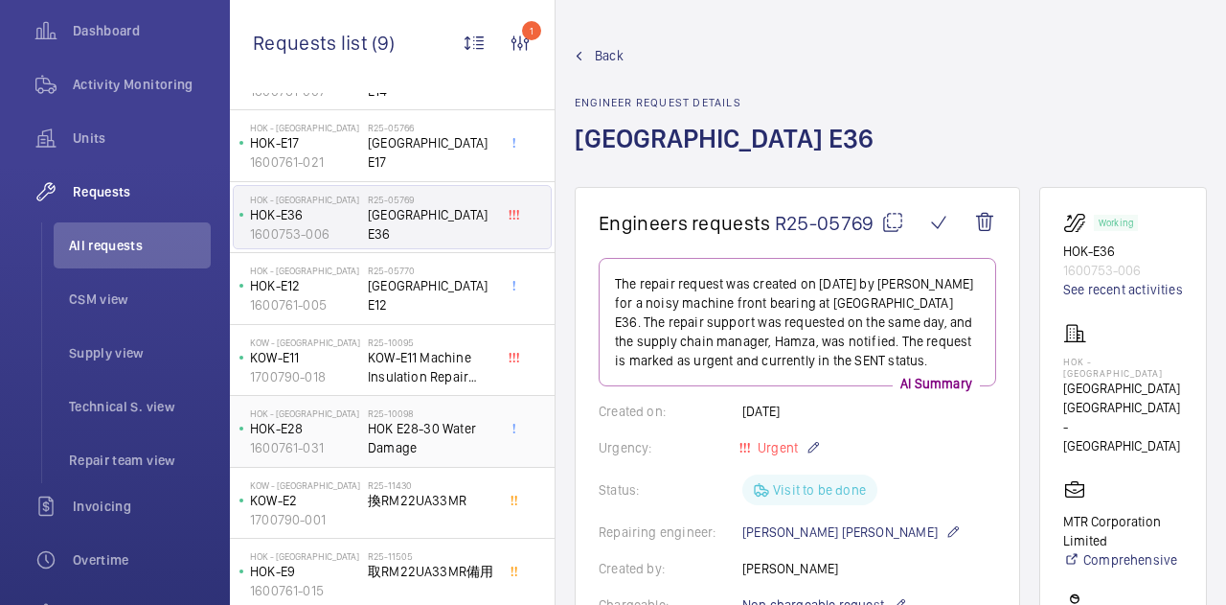
scroll to position [149, 0]
click at [387, 431] on span "HOK E28-30 Water Damage" at bounding box center [431, 436] width 126 height 38
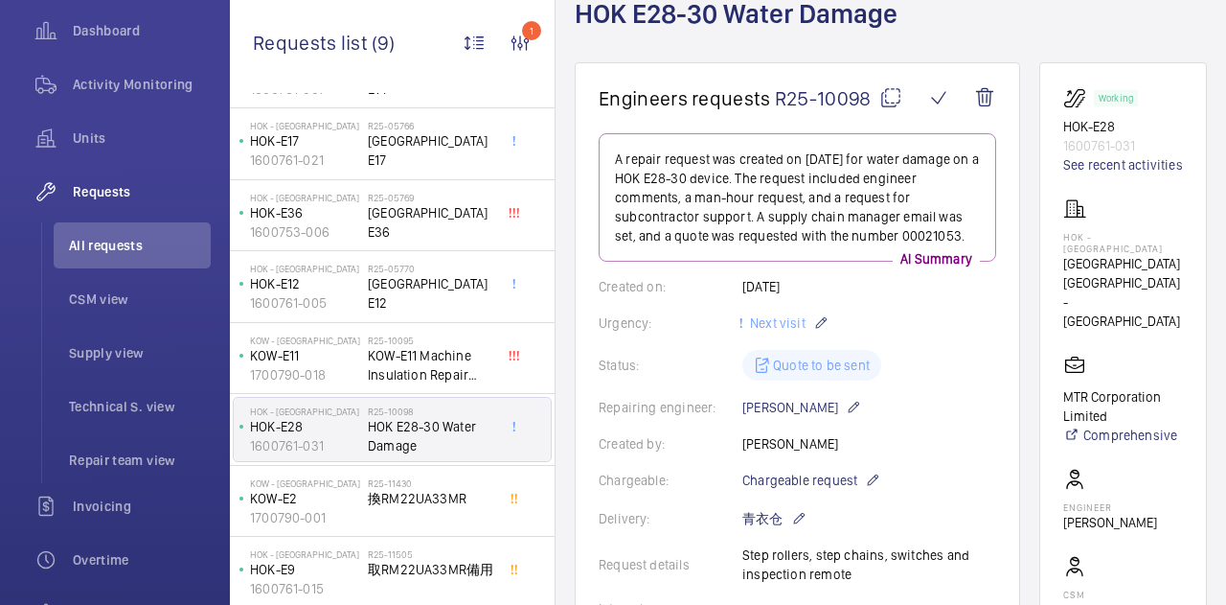
scroll to position [96, 0]
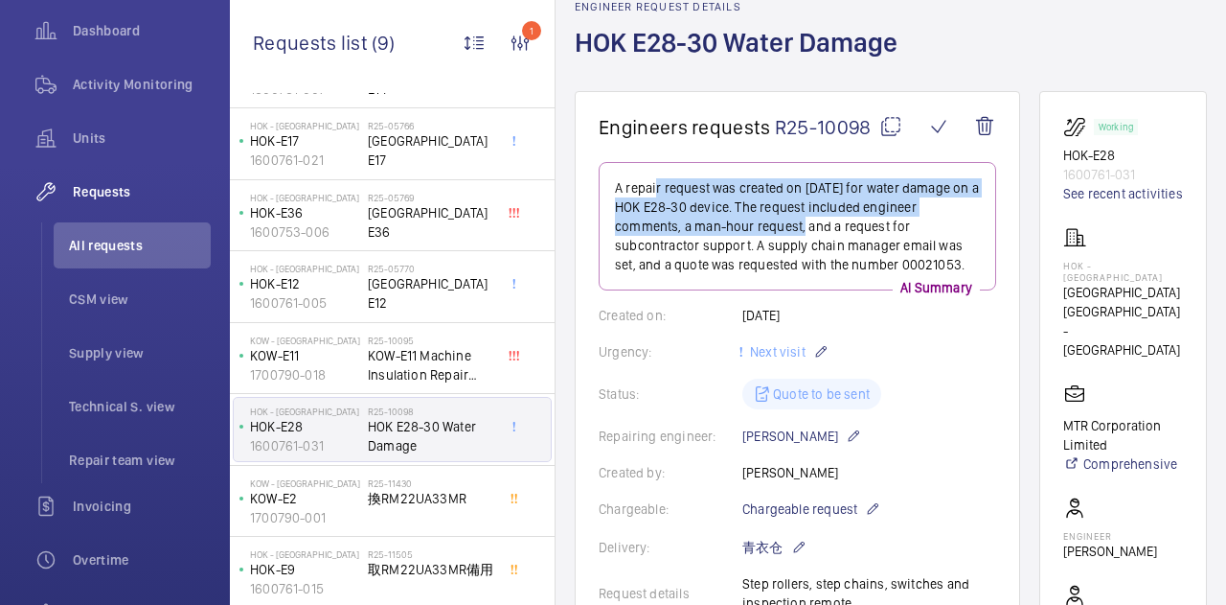
drag, startPoint x: 770, startPoint y: 185, endPoint x: 826, endPoint y: 231, distance: 72.1
click at [826, 231] on p "A repair request was created on [DATE] for water damage on a HOK E28-30 device.…" at bounding box center [797, 226] width 365 height 96
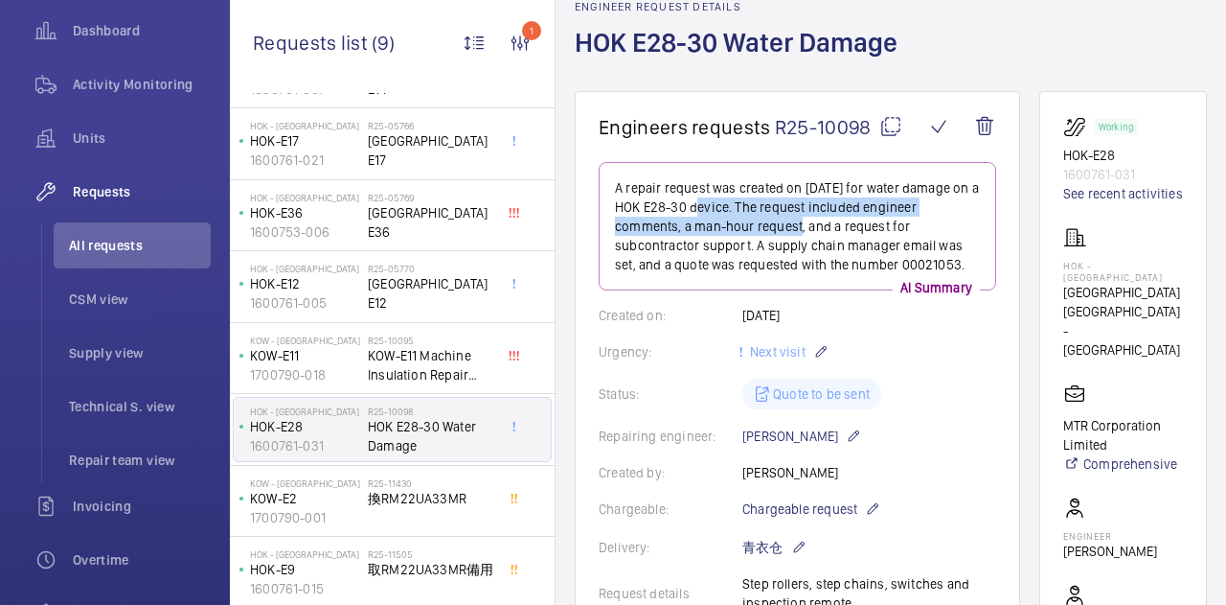
drag, startPoint x: 745, startPoint y: 210, endPoint x: 818, endPoint y: 219, distance: 73.4
click at [818, 219] on p "A repair request was created on [DATE] for water damage on a HOK E28-30 device.…" at bounding box center [797, 226] width 365 height 96
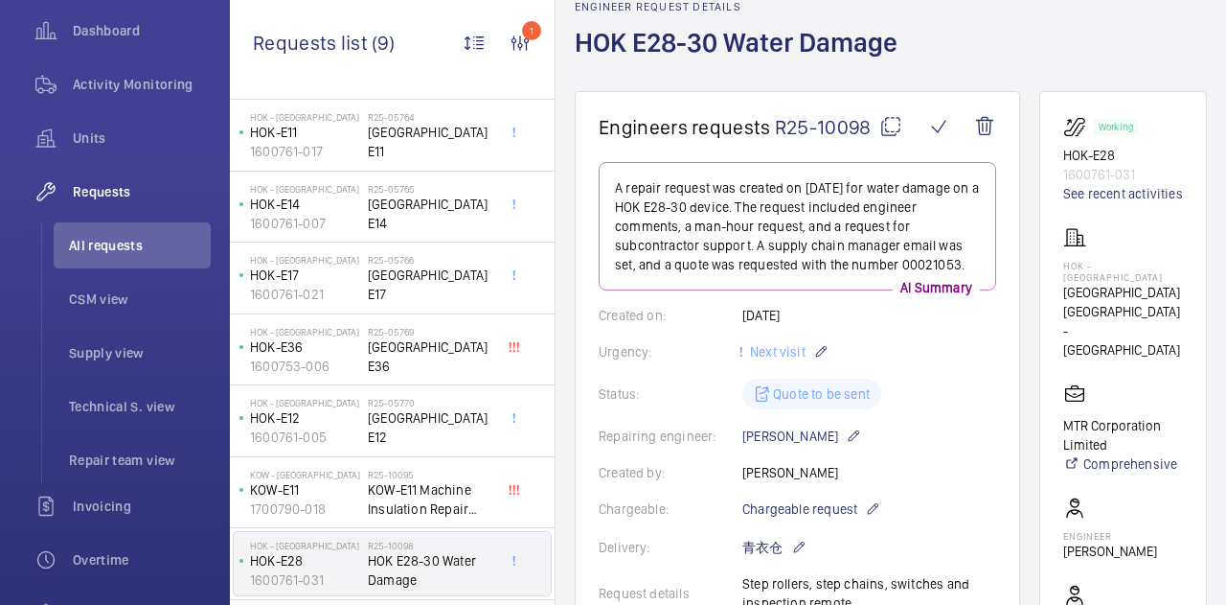
scroll to position [0, 0]
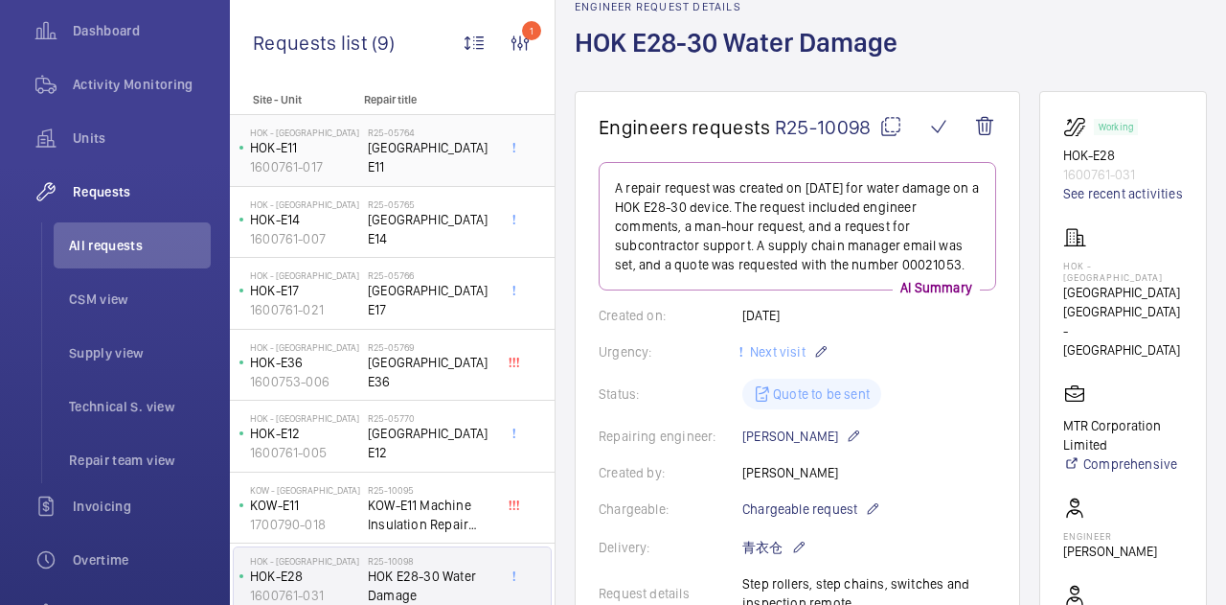
click at [421, 154] on span "[GEOGRAPHIC_DATA] E11" at bounding box center [431, 157] width 126 height 38
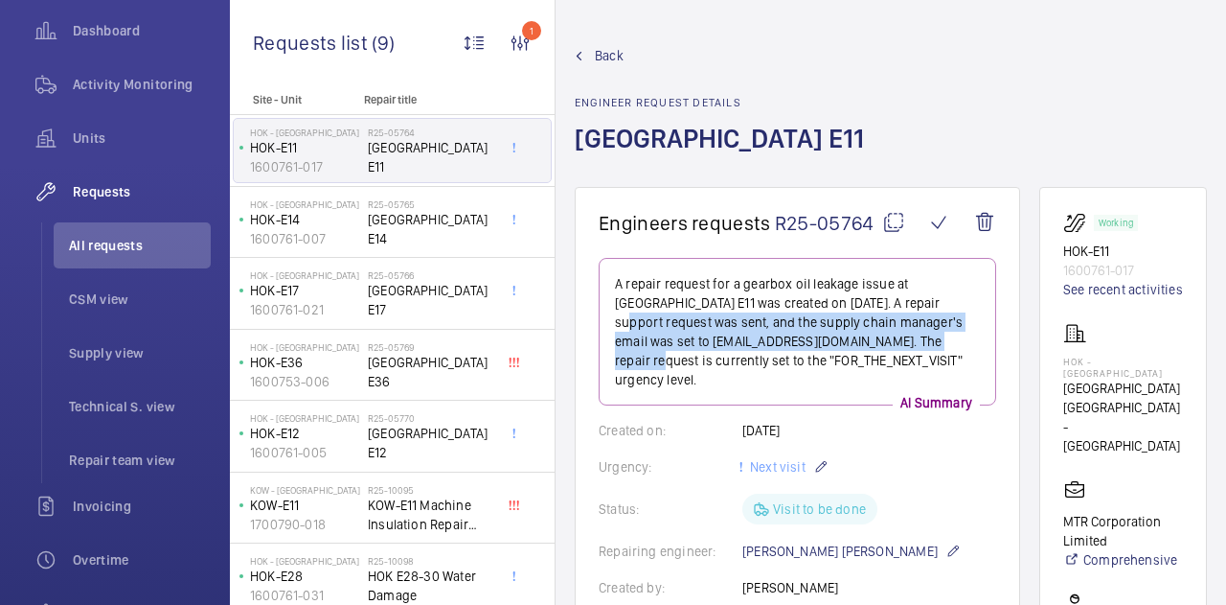
drag, startPoint x: 885, startPoint y: 308, endPoint x: 899, endPoint y: 337, distance: 32.6
click at [899, 337] on p "A repair request for a gearbox oil leakage issue at [GEOGRAPHIC_DATA] E11 was c…" at bounding box center [797, 331] width 365 height 115
click at [898, 336] on p "A repair request for a gearbox oil leakage issue at [GEOGRAPHIC_DATA] E11 was c…" at bounding box center [797, 331] width 365 height 115
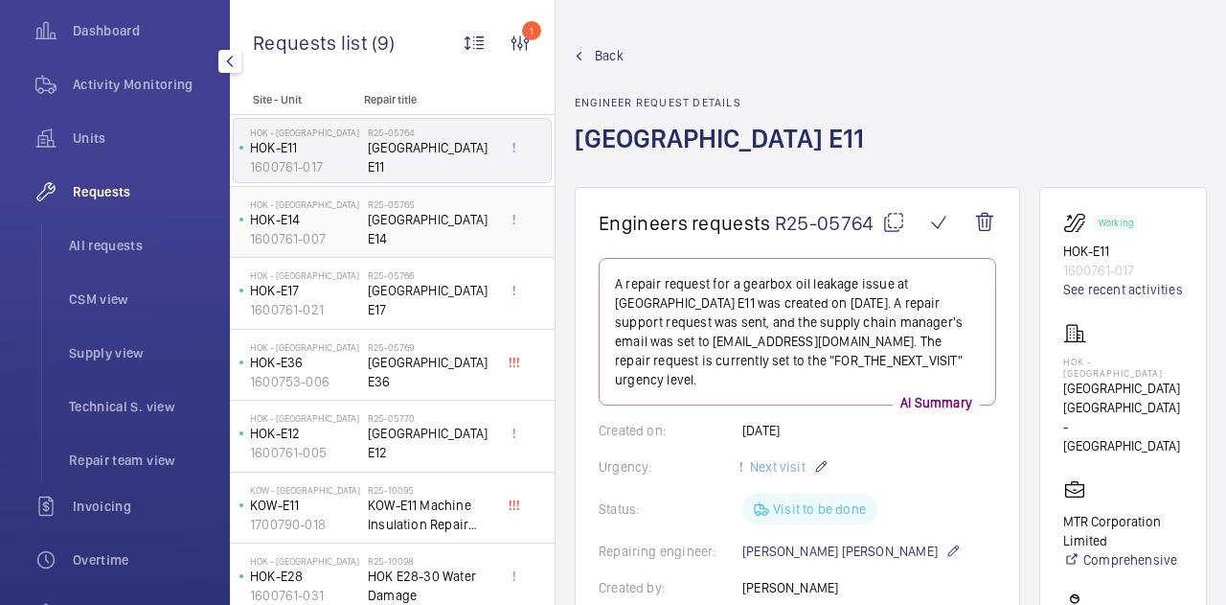
click at [355, 229] on p "1600761-007" at bounding box center [305, 238] width 110 height 19
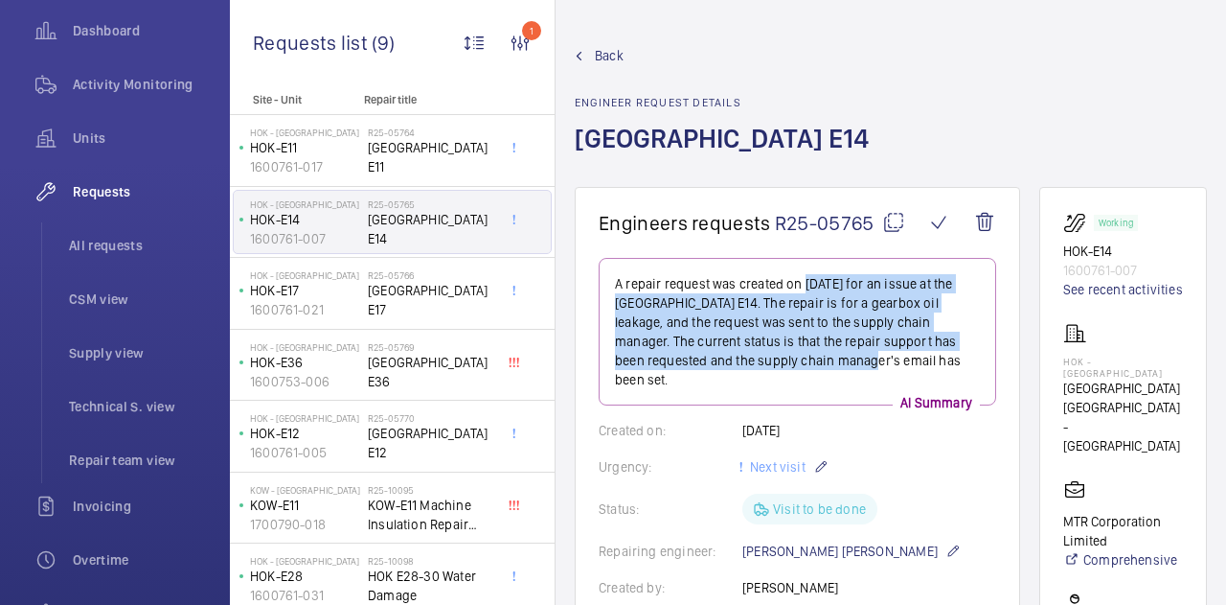
drag, startPoint x: 803, startPoint y: 279, endPoint x: 837, endPoint y: 354, distance: 82.3
click at [837, 354] on p "A repair request was created on [DATE] for an issue at the [GEOGRAPHIC_DATA] E1…" at bounding box center [797, 331] width 365 height 115
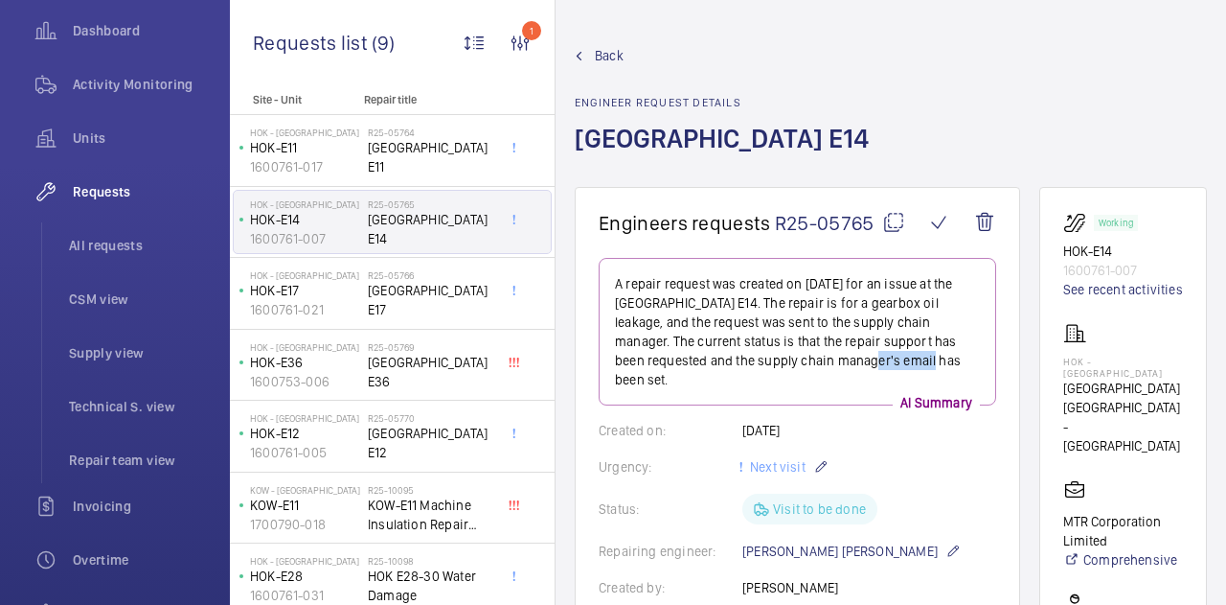
click at [837, 354] on p "A repair request was created on [DATE] for an issue at the [GEOGRAPHIC_DATA] E1…" at bounding box center [797, 331] width 365 height 115
drag, startPoint x: 651, startPoint y: 321, endPoint x: 750, endPoint y: 321, distance: 99.6
click at [665, 321] on p "A repair request was created on [DATE] for an issue at the [GEOGRAPHIC_DATA] E1…" at bounding box center [797, 331] width 365 height 115
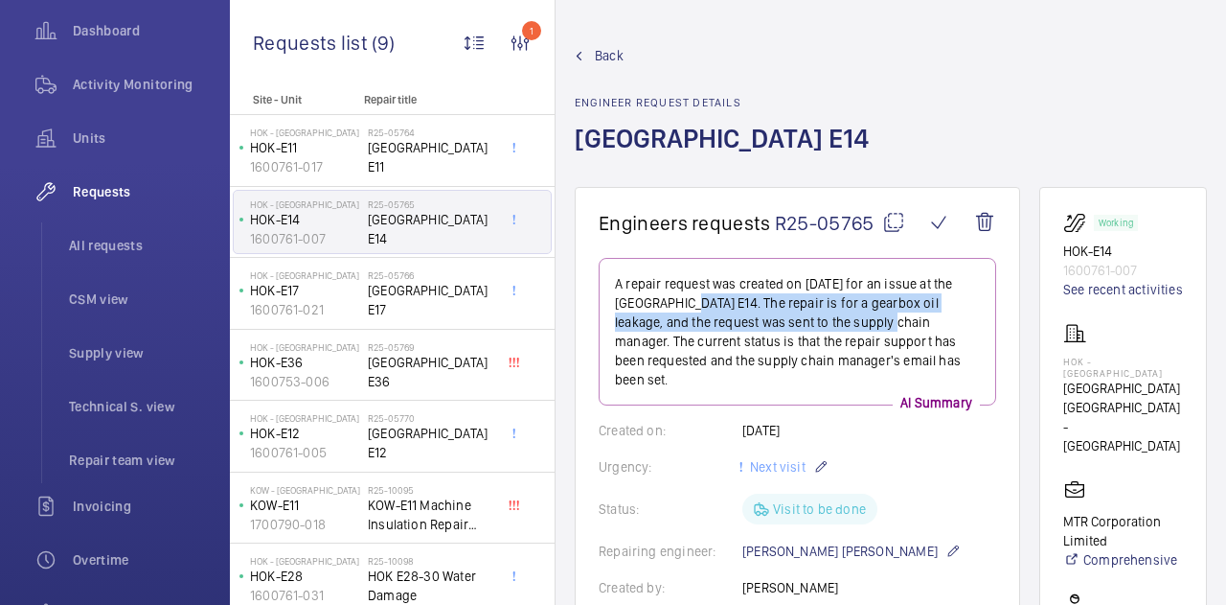
drag, startPoint x: 720, startPoint y: 311, endPoint x: 868, endPoint y: 327, distance: 149.3
click at [868, 327] on p "A repair request was created on [DATE] for an issue at the [GEOGRAPHIC_DATA] E1…" at bounding box center [797, 331] width 365 height 115
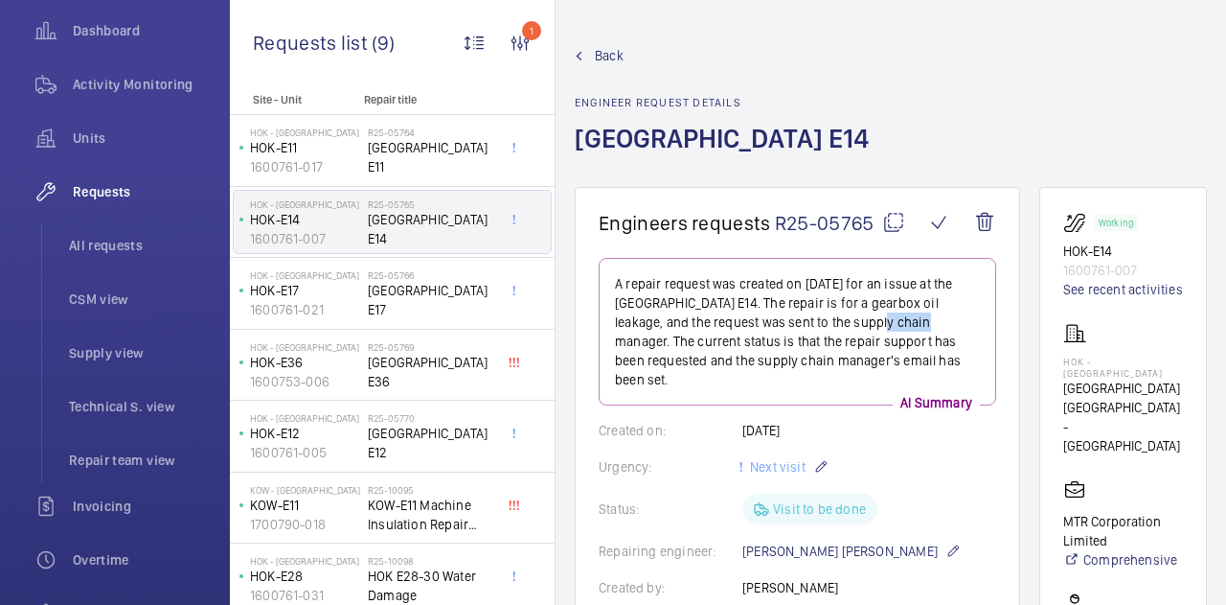
click at [868, 327] on p "A repair request was created on [DATE] for an issue at the [GEOGRAPHIC_DATA] E1…" at bounding box center [797, 331] width 365 height 115
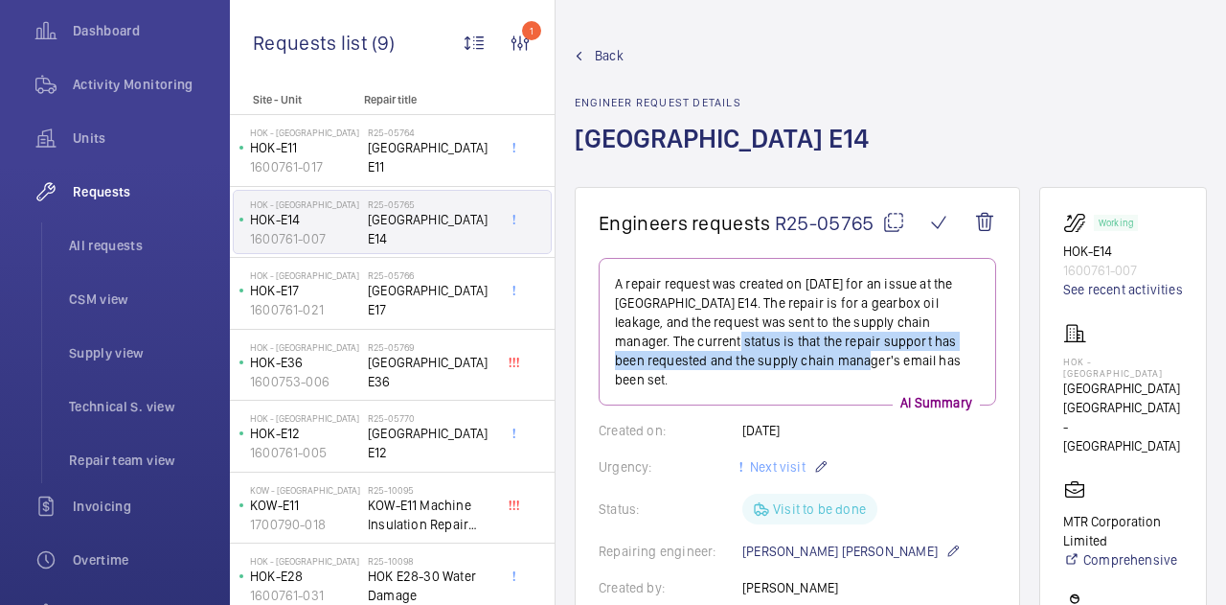
drag, startPoint x: 709, startPoint y: 342, endPoint x: 832, endPoint y: 361, distance: 124.1
click at [832, 361] on p "A repair request was created on [DATE] for an issue at the [GEOGRAPHIC_DATA] E1…" at bounding box center [797, 331] width 365 height 115
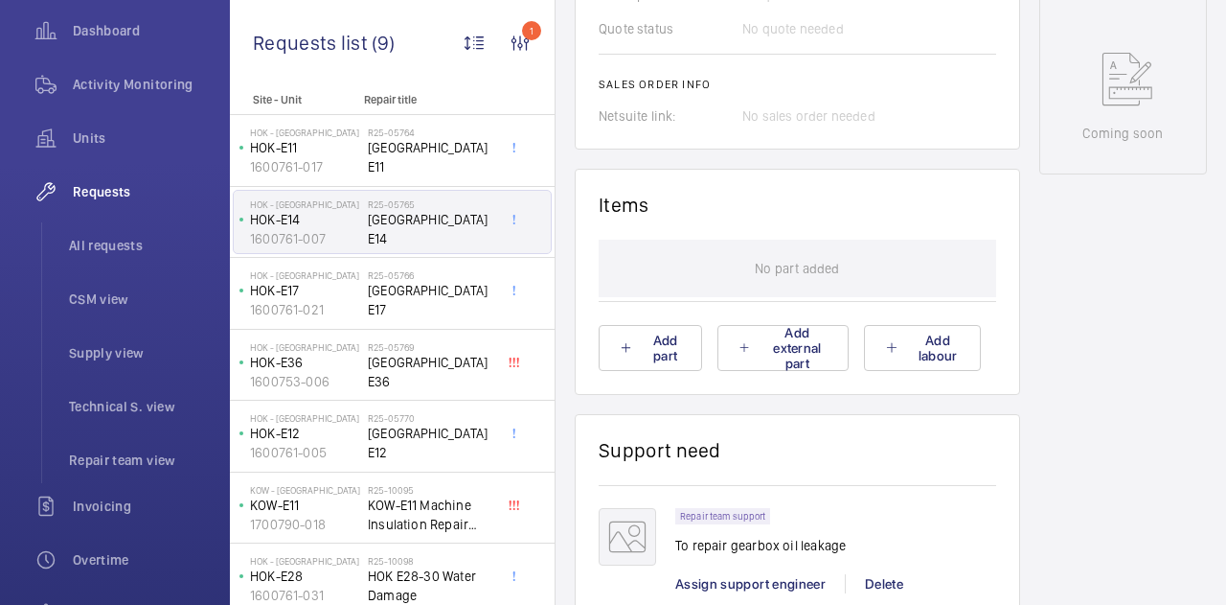
scroll to position [1341, 0]
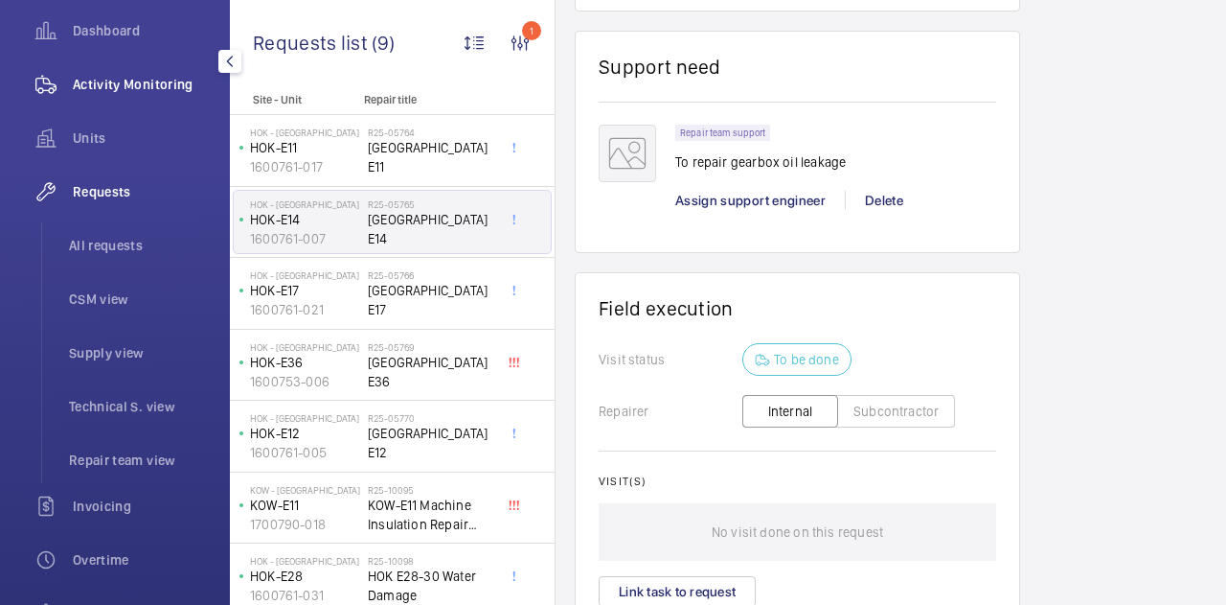
click at [98, 70] on div "Activity Monitoring" at bounding box center [115, 84] width 192 height 46
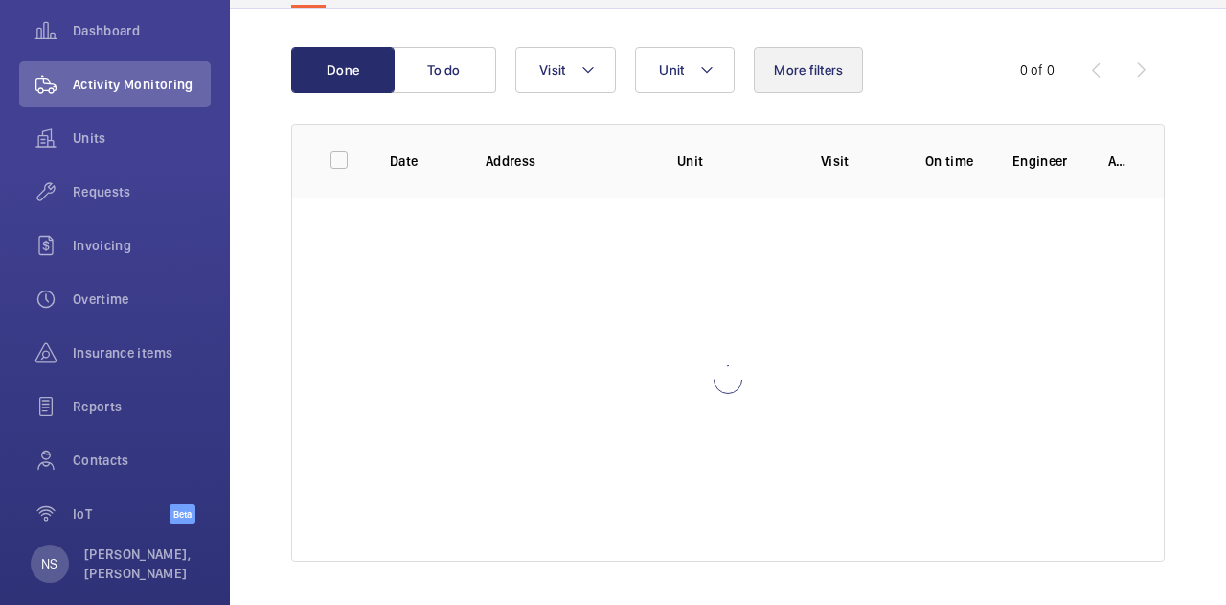
scroll to position [177, 0]
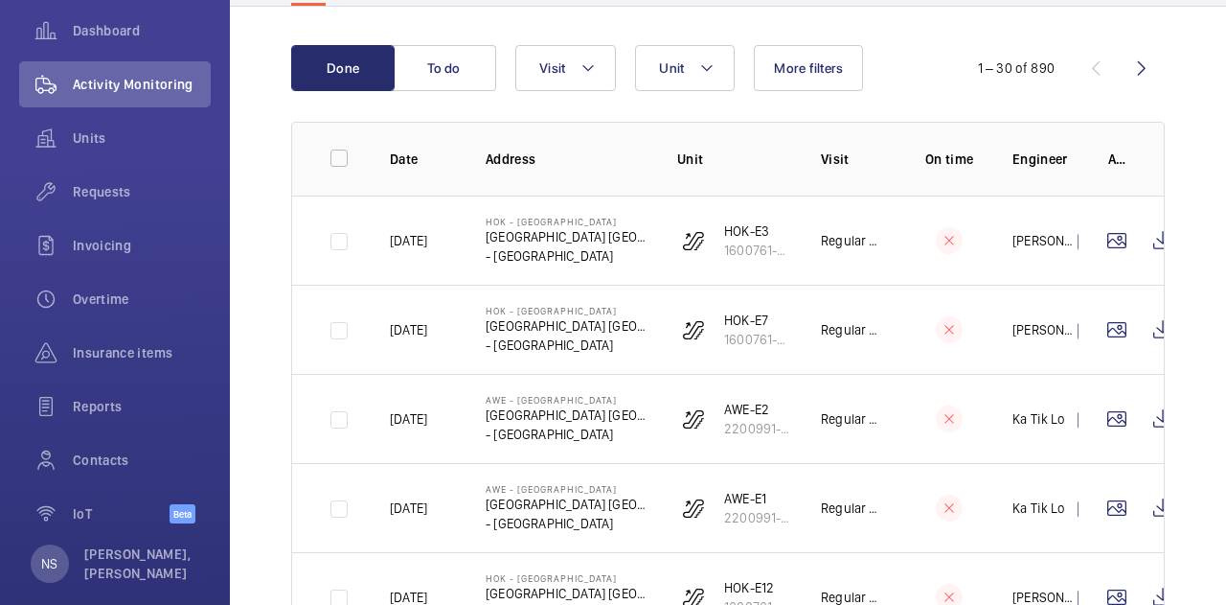
click at [812, 72] on span "More filters" at bounding box center [808, 67] width 69 height 15
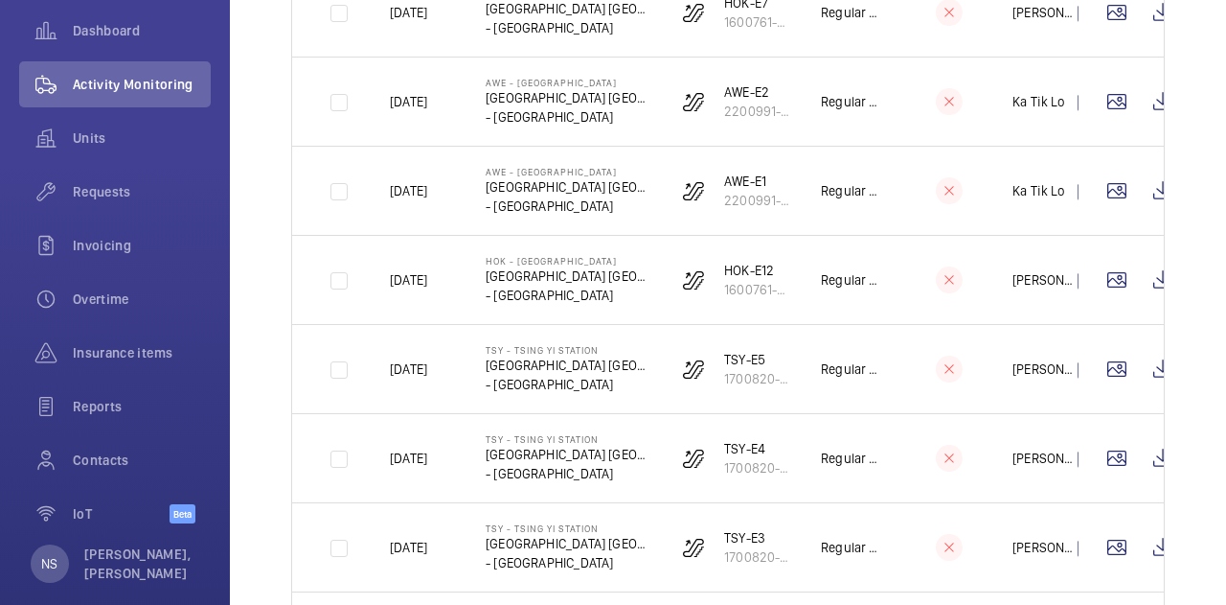
scroll to position [465, 0]
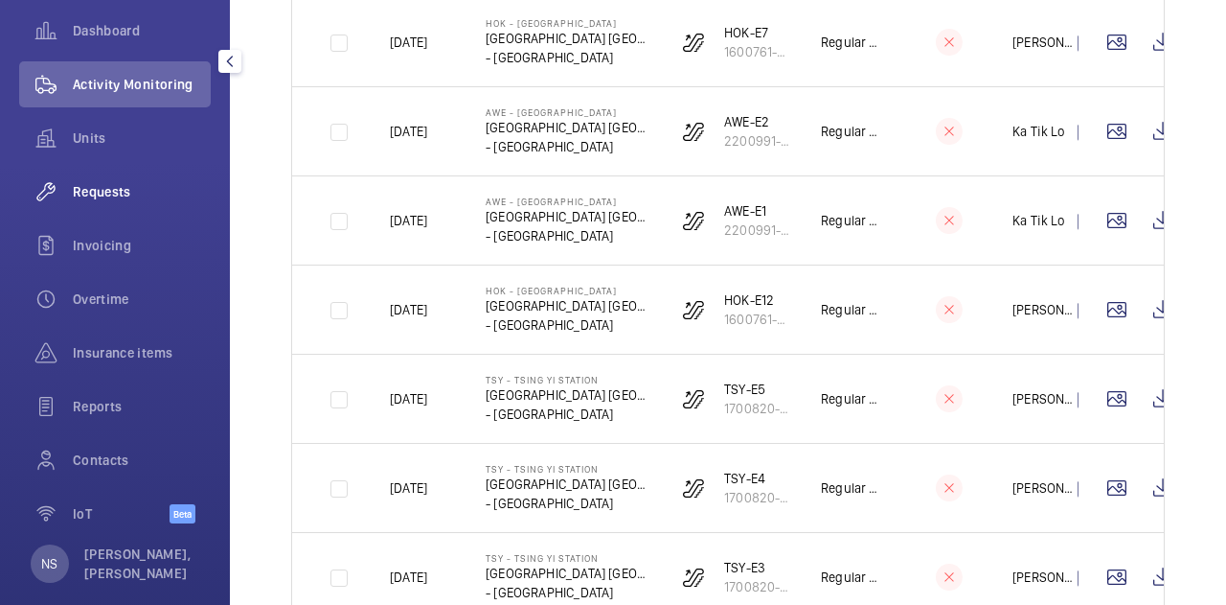
click at [127, 175] on div "Requests" at bounding box center [115, 192] width 192 height 46
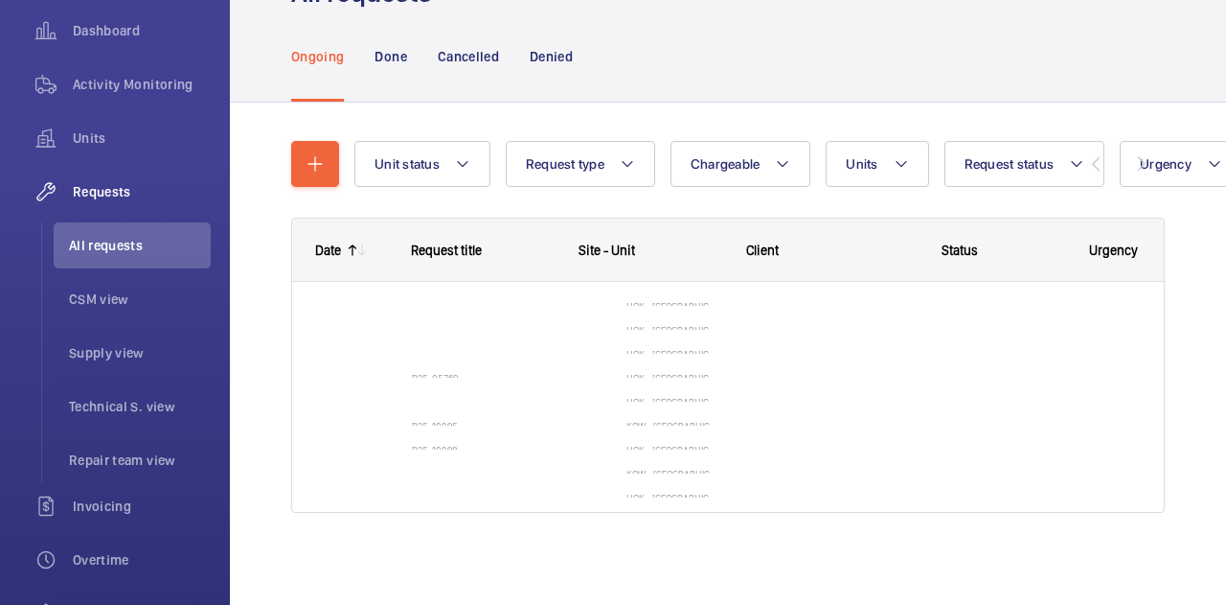
scroll to position [259, 0]
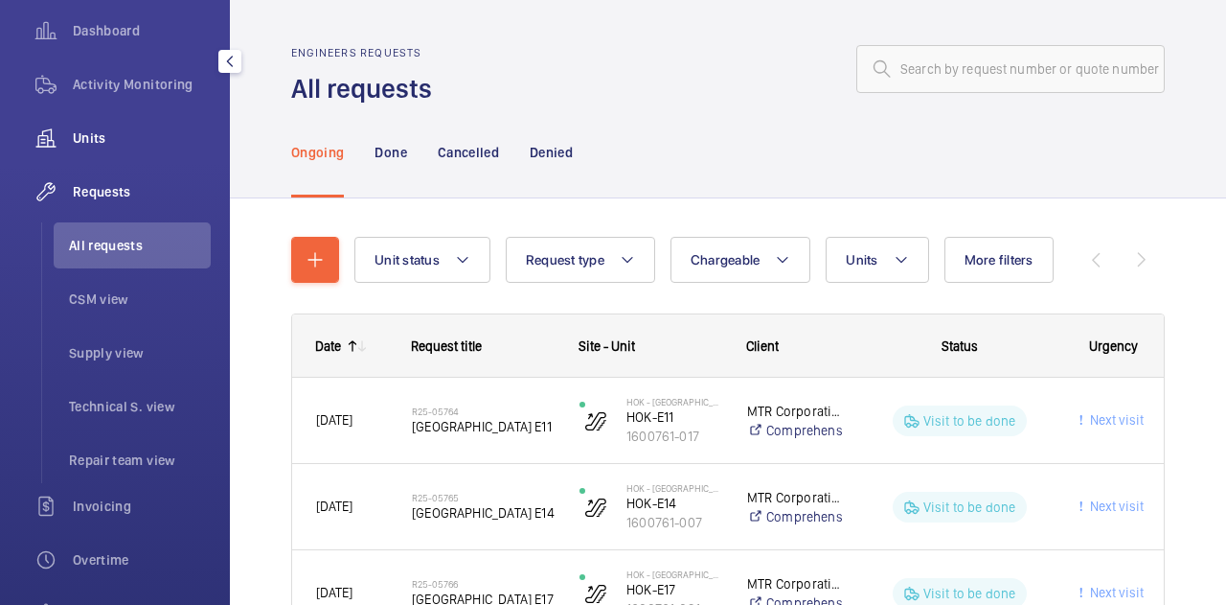
click at [120, 121] on div "Units" at bounding box center [115, 138] width 192 height 46
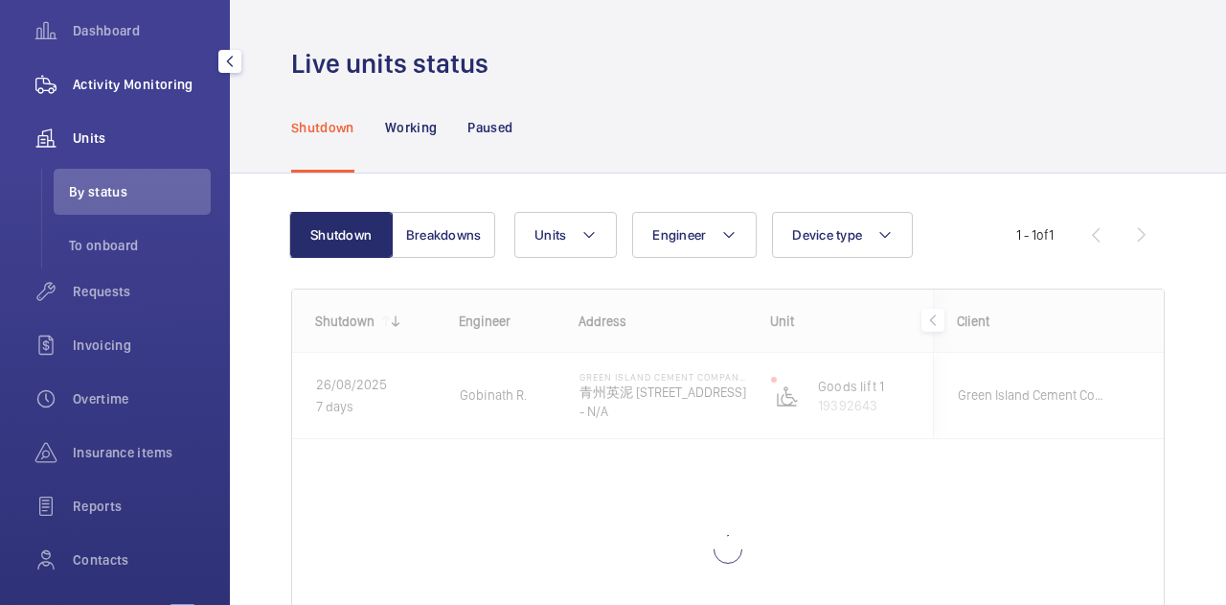
click at [124, 90] on span "Activity Monitoring" at bounding box center [142, 84] width 138 height 19
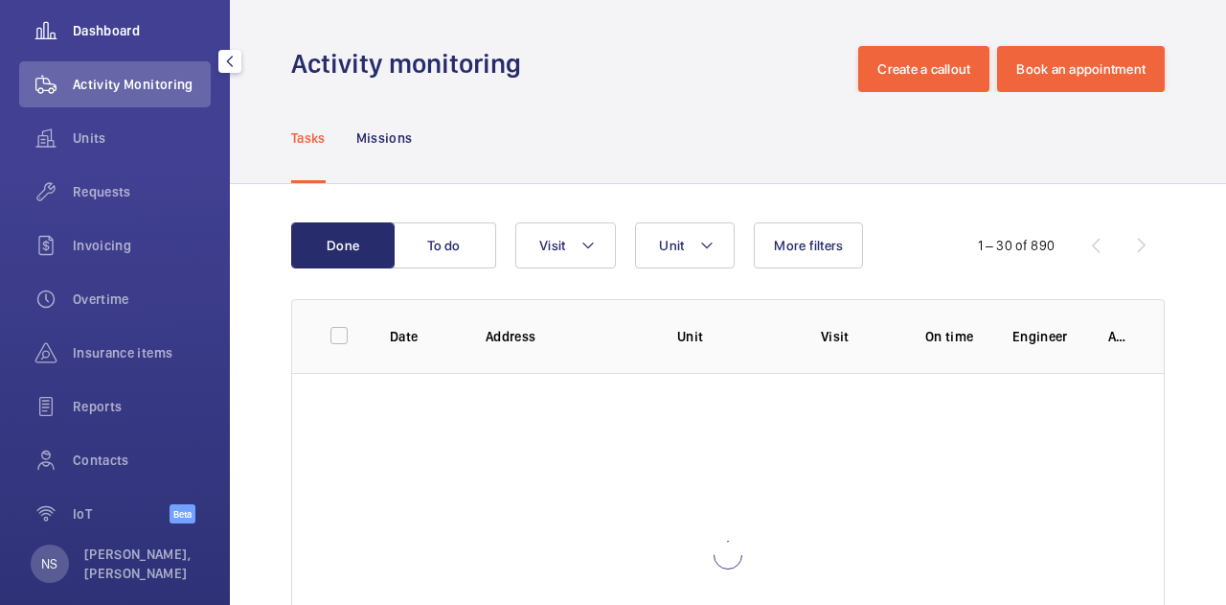
click at [107, 32] on span "Dashboard" at bounding box center [142, 30] width 138 height 19
